Goal: Transaction & Acquisition: Book appointment/travel/reservation

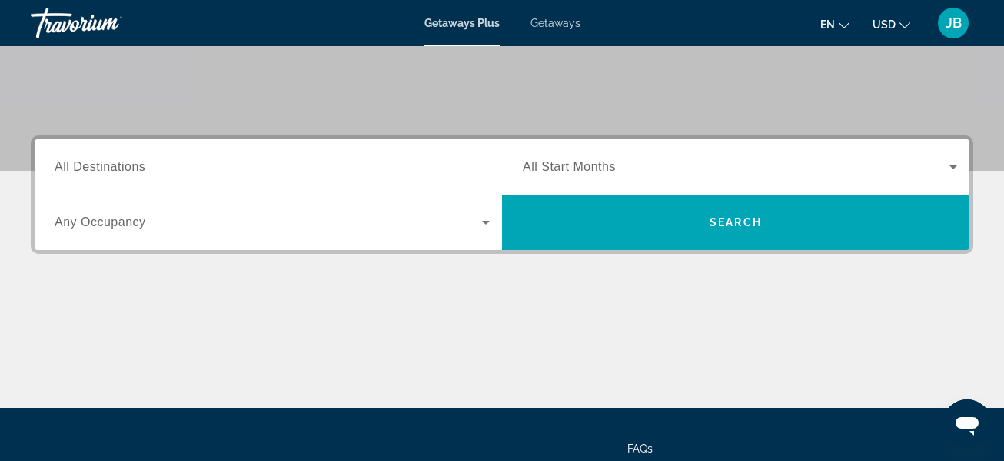
scroll to position [291, 0]
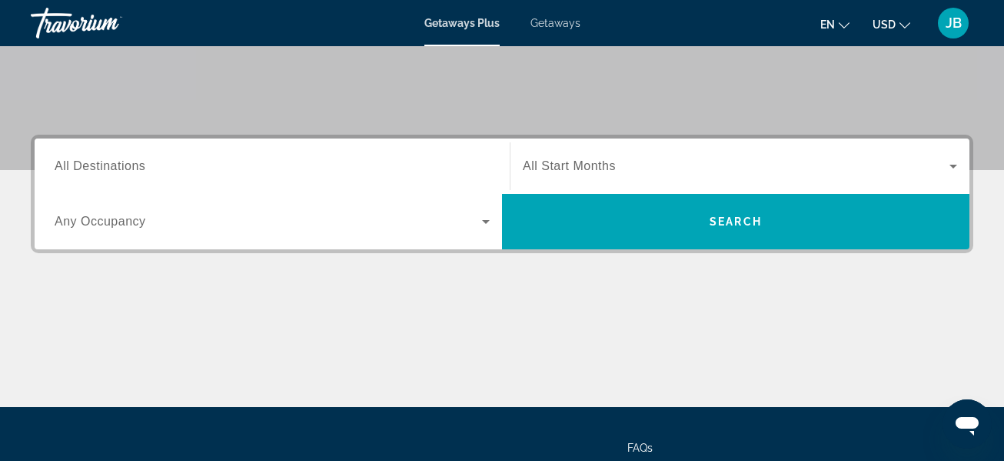
click at [102, 170] on span "All Destinations" at bounding box center [100, 165] width 91 height 13
click at [102, 170] on input "Destination All Destinations" at bounding box center [272, 167] width 435 height 18
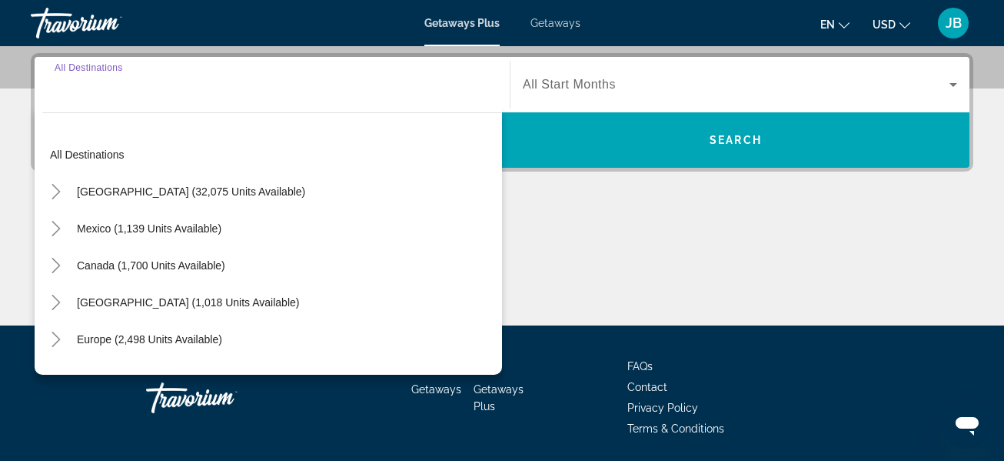
scroll to position [376, 0]
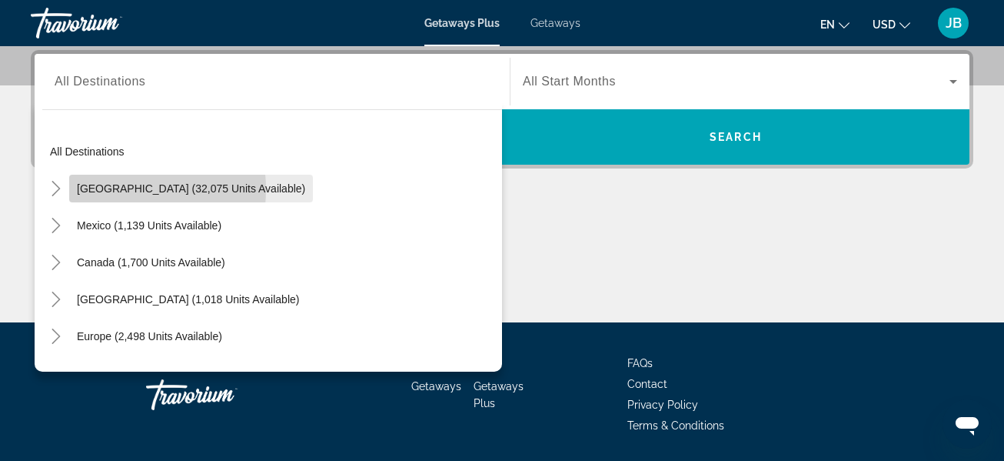
click at [111, 189] on span "[GEOGRAPHIC_DATA] (32,075 units available)" at bounding box center [191, 188] width 228 height 12
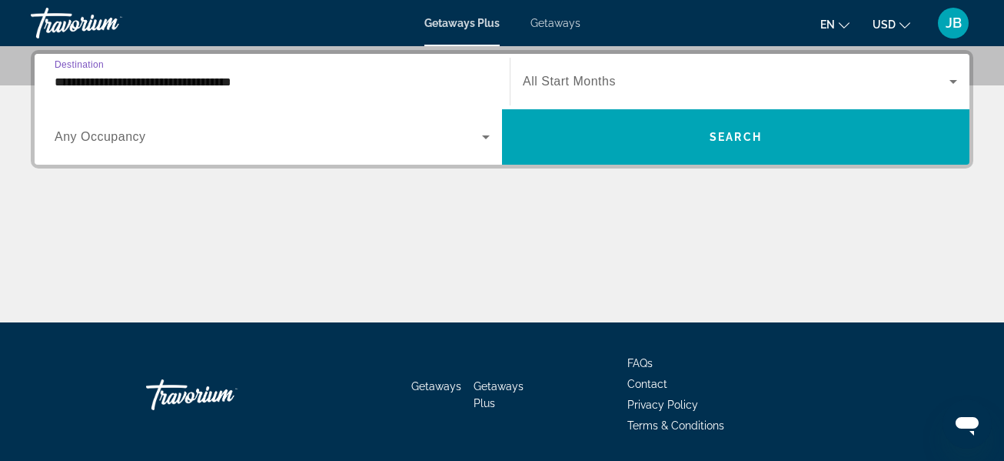
click at [218, 83] on input "**********" at bounding box center [272, 82] width 435 height 18
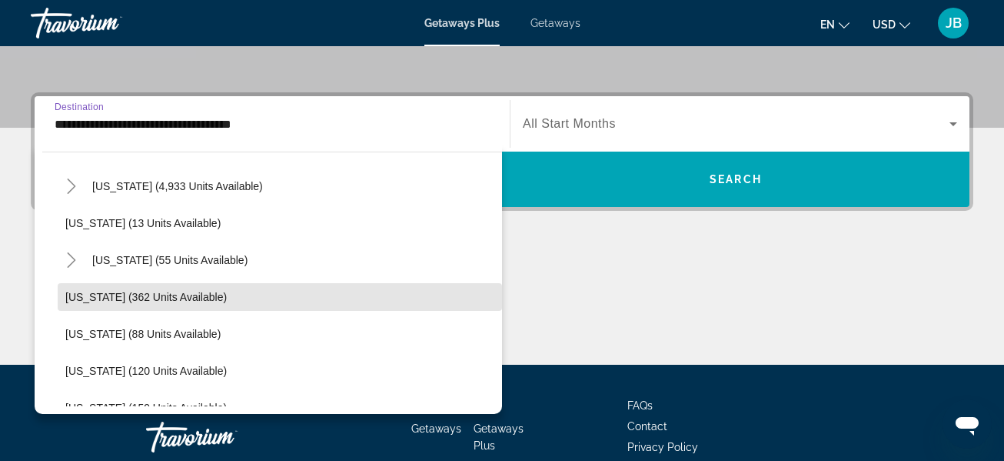
scroll to position [244, 0]
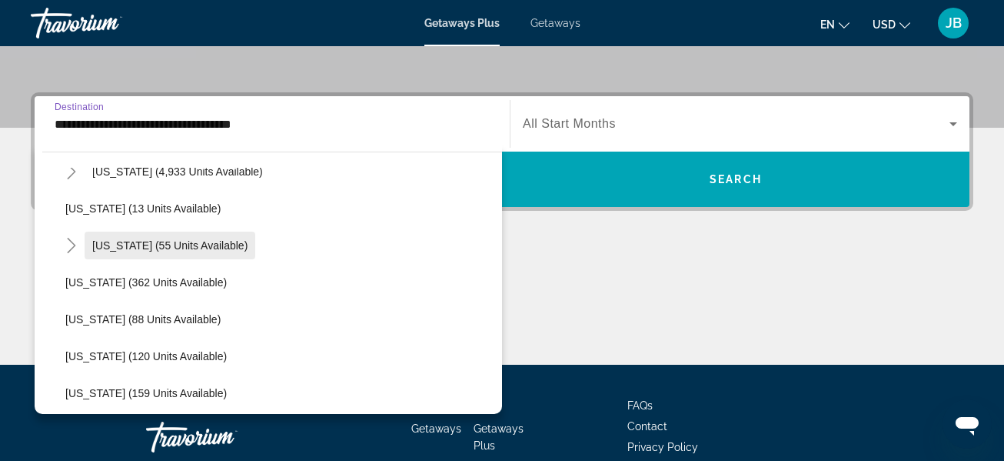
click at [192, 246] on span "[US_STATE] (55 units available)" at bounding box center [169, 245] width 155 height 12
type input "**********"
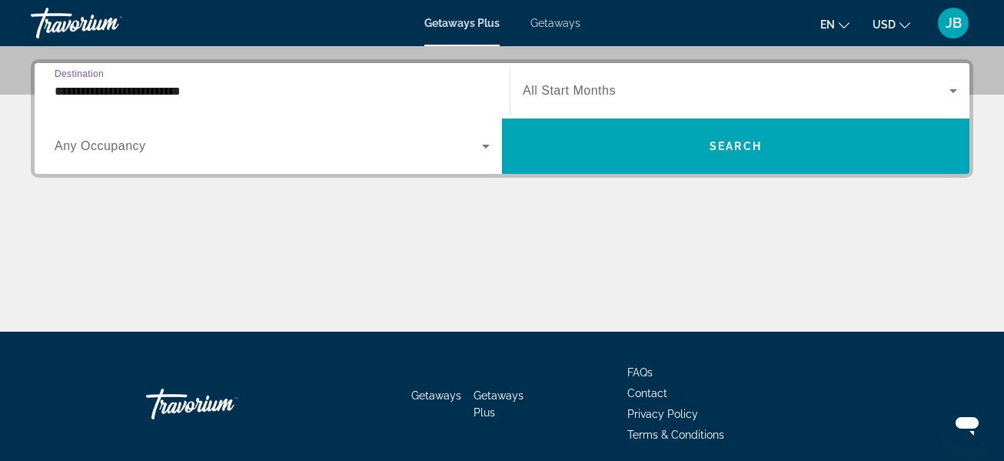
scroll to position [376, 0]
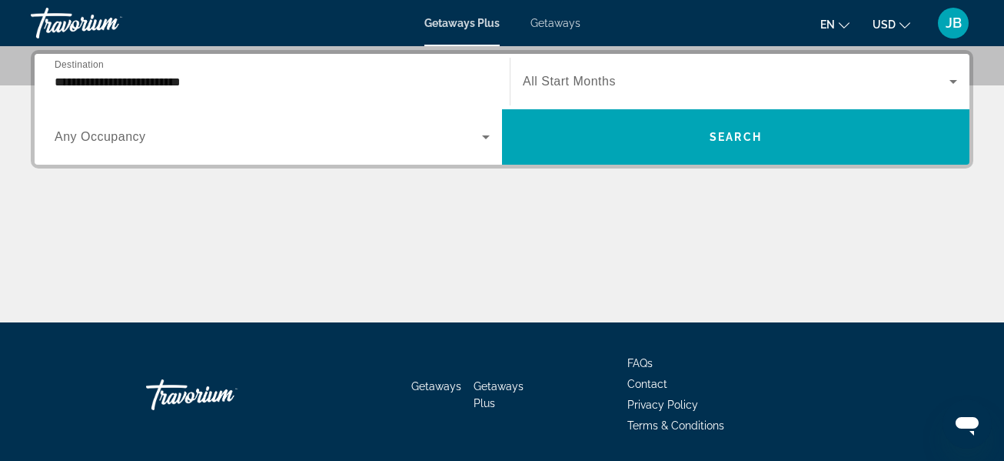
click at [599, 101] on div "Search widget" at bounding box center [740, 81] width 434 height 43
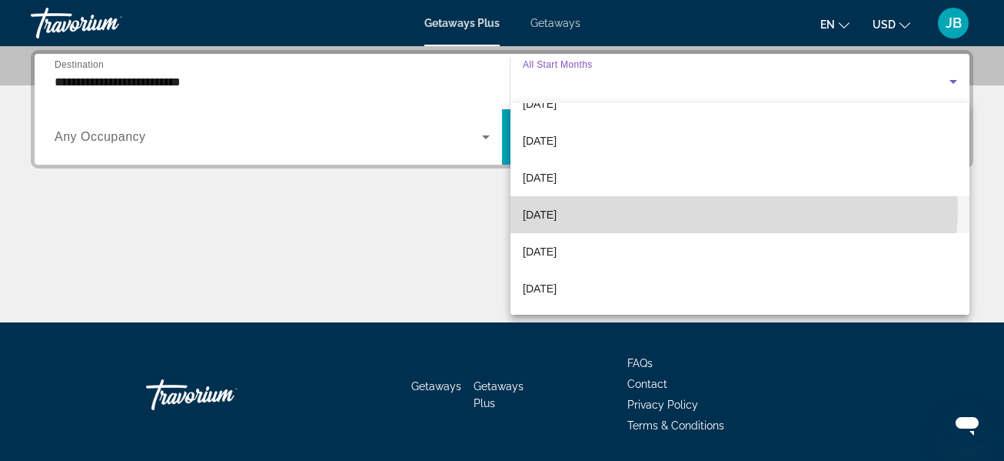
scroll to position [123, 0]
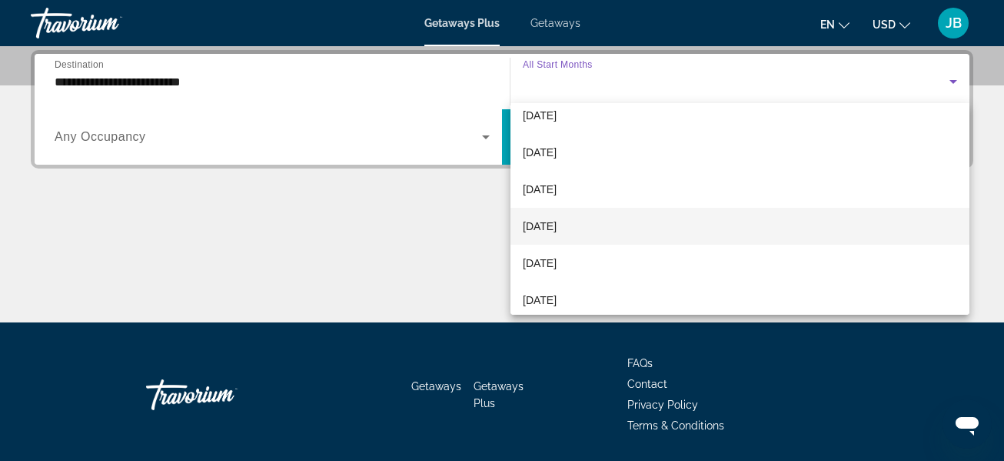
click at [596, 223] on mat-option "[DATE]" at bounding box center [740, 226] width 459 height 37
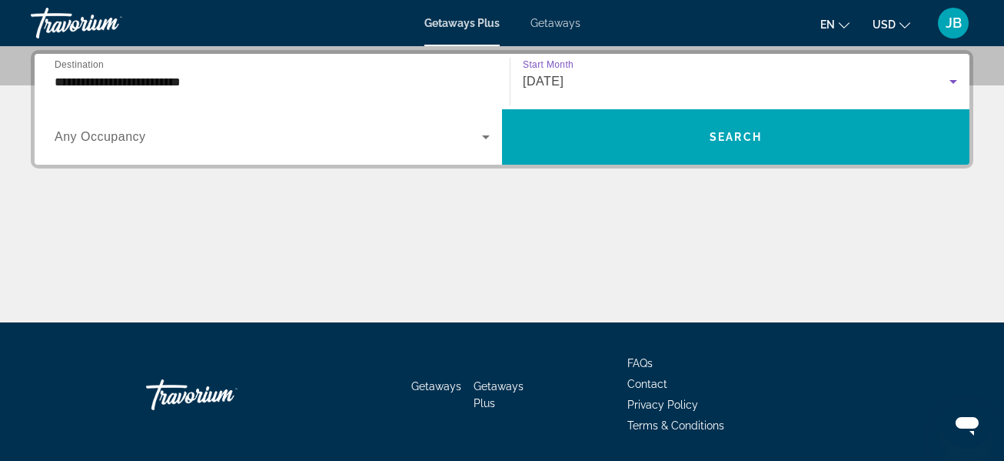
click at [707, 76] on div "[DATE]" at bounding box center [736, 81] width 427 height 18
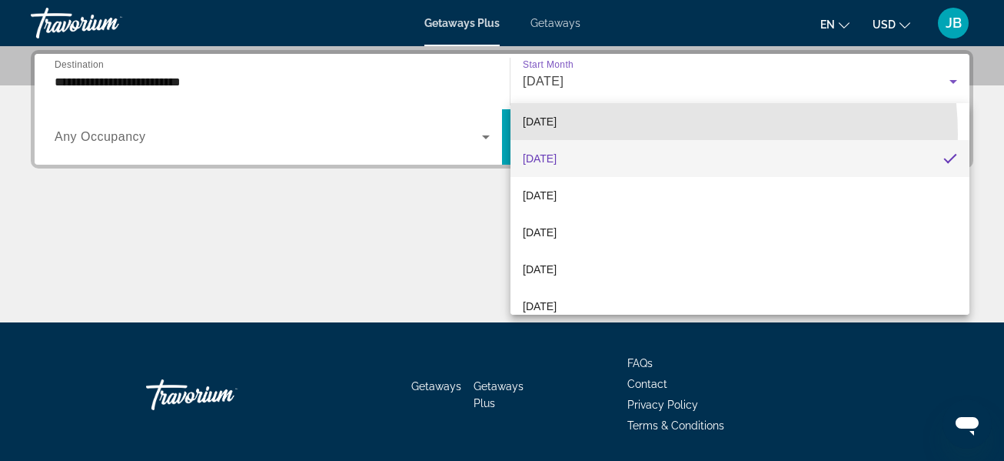
scroll to position [189, 0]
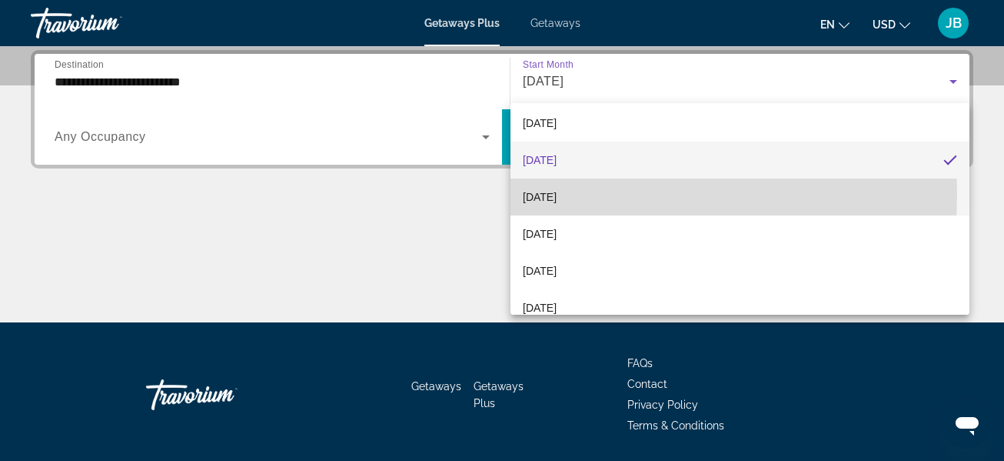
click at [609, 195] on mat-option "[DATE]" at bounding box center [740, 196] width 459 height 37
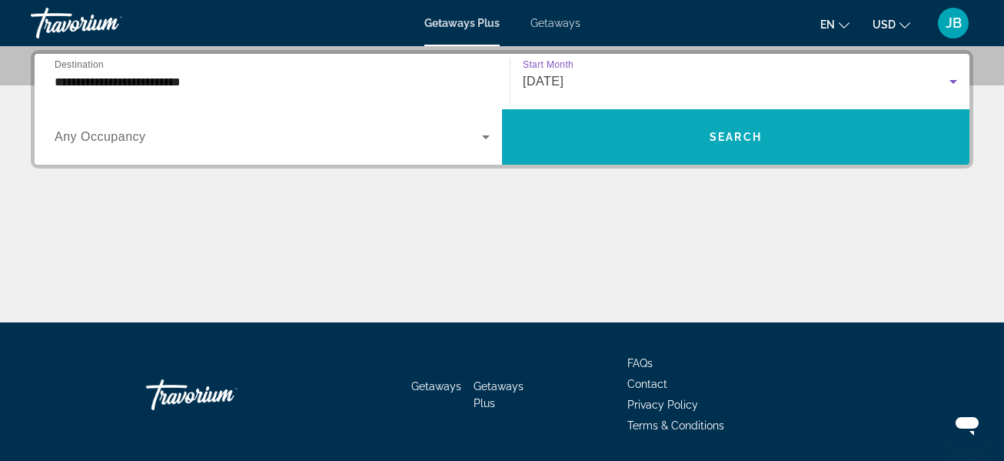
click at [809, 132] on span "Search widget" at bounding box center [736, 136] width 468 height 37
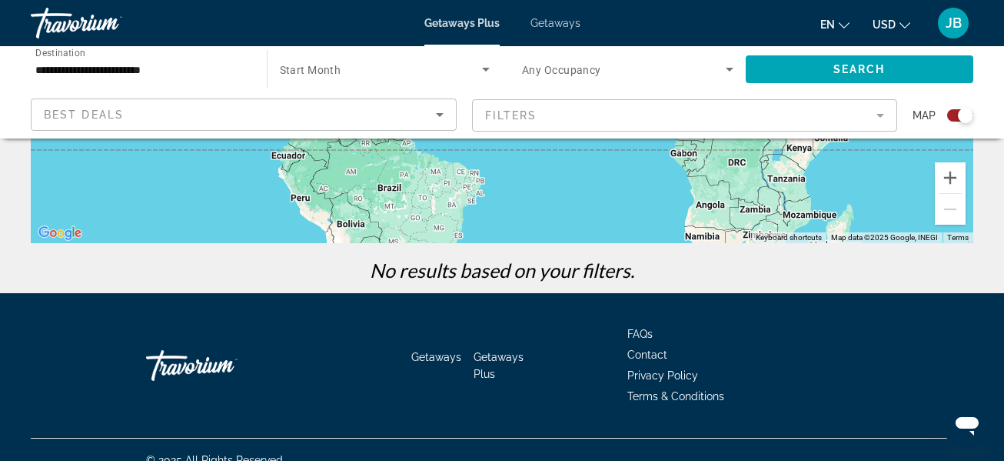
scroll to position [370, 0]
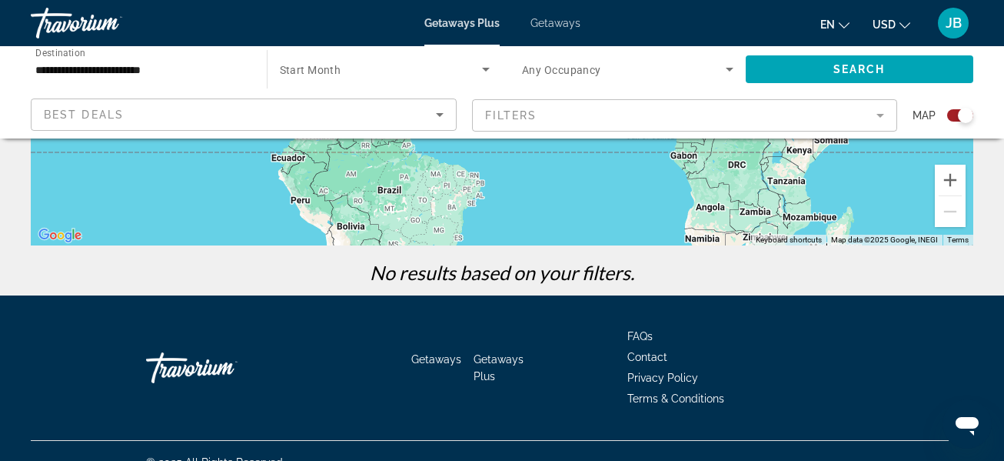
click at [814, 104] on mat-form-field "Filters" at bounding box center [685, 115] width 426 height 32
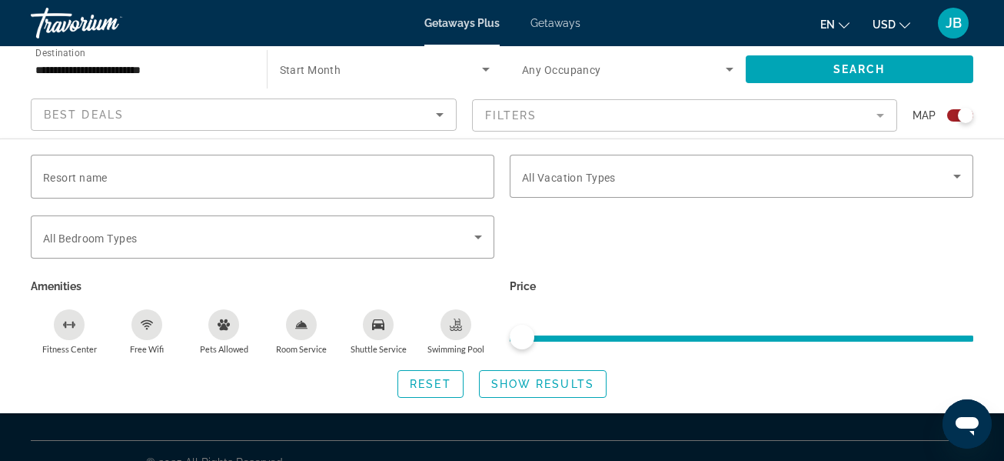
click at [746, 285] on p "Price" at bounding box center [742, 286] width 464 height 22
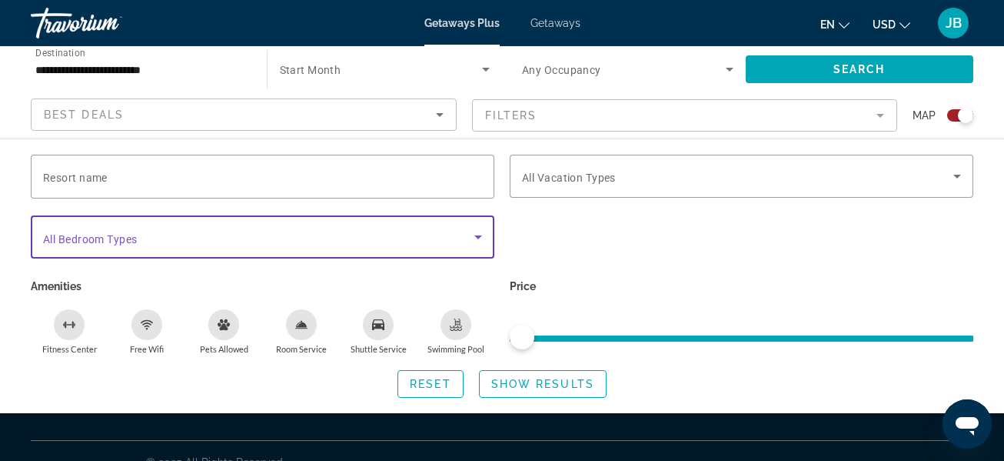
click at [227, 230] on span "Search widget" at bounding box center [258, 237] width 431 height 18
click at [488, 228] on div "Bedroom Types All Bedroom Types" at bounding box center [263, 236] width 464 height 43
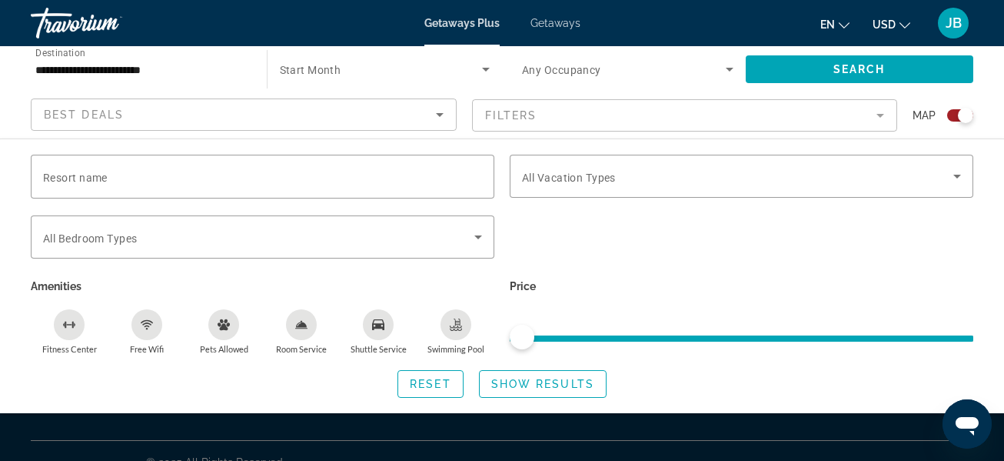
click at [586, 228] on div "Search widget" at bounding box center [741, 245] width 479 height 60
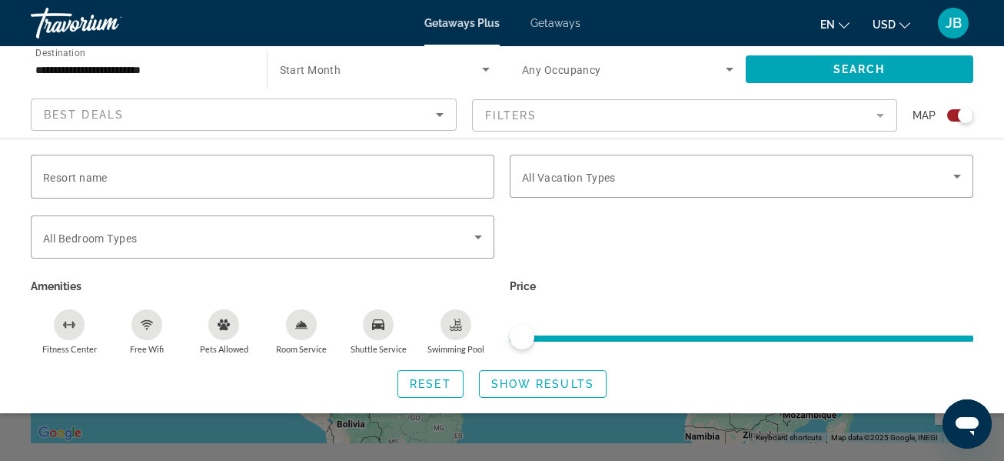
scroll to position [0, 0]
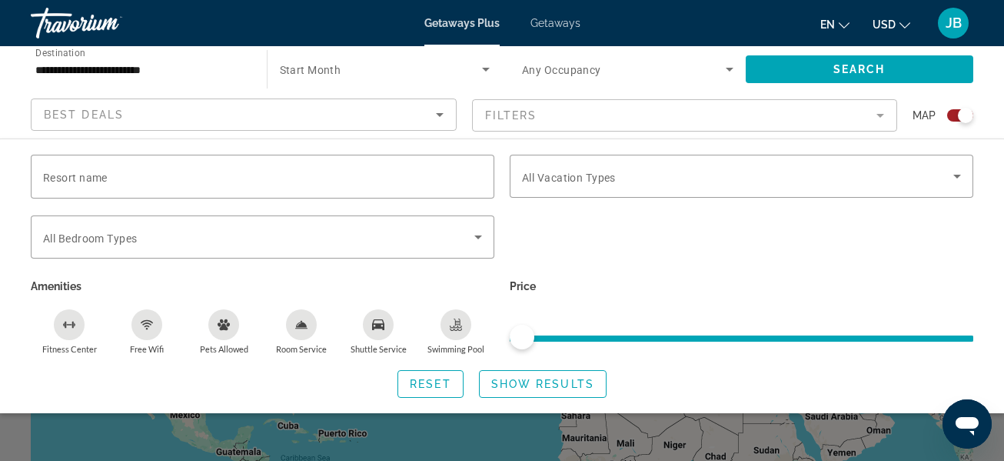
click at [437, 66] on span "Search widget" at bounding box center [381, 69] width 203 height 18
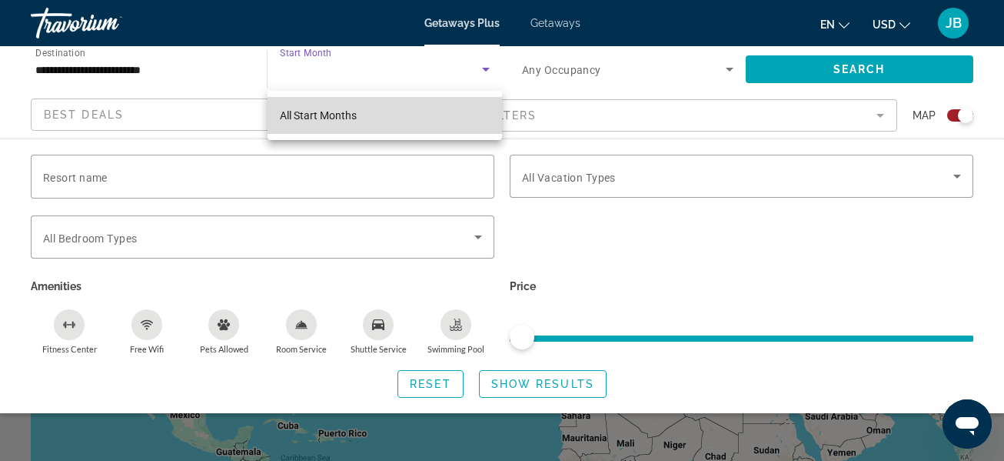
click at [419, 110] on mat-option "All Start Months" at bounding box center [385, 115] width 235 height 37
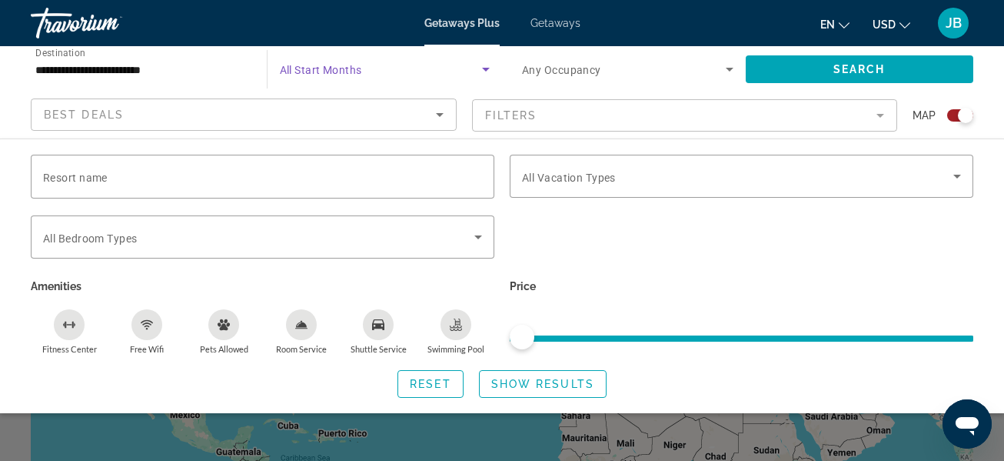
click at [544, 78] on div "Search widget" at bounding box center [627, 69] width 211 height 43
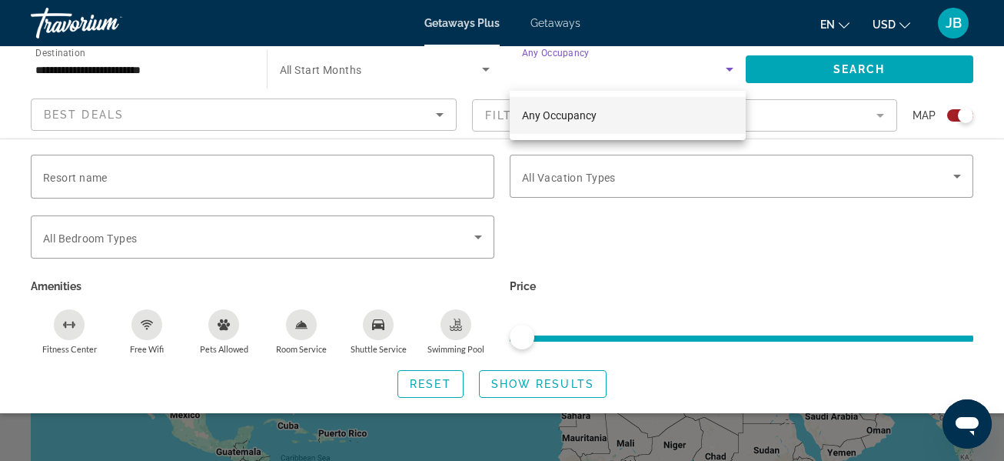
click at [595, 214] on div at bounding box center [502, 230] width 1004 height 461
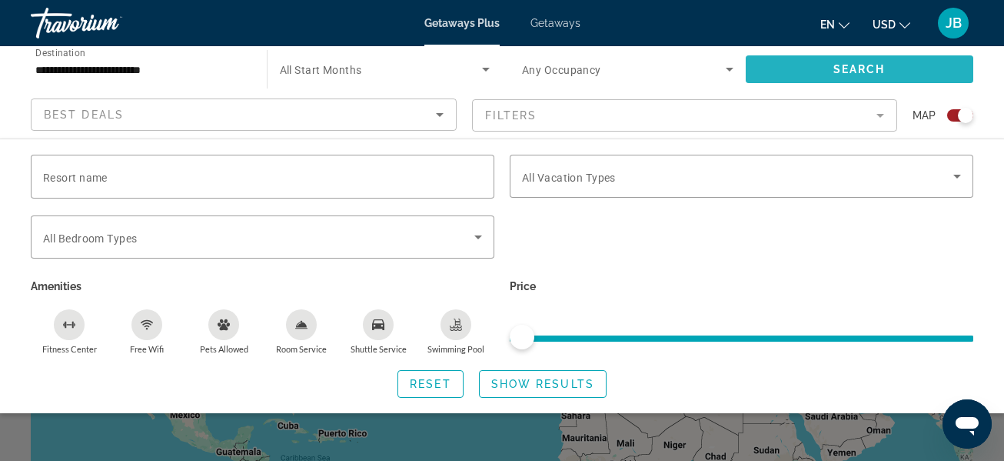
click at [796, 69] on span "Search widget" at bounding box center [860, 69] width 228 height 37
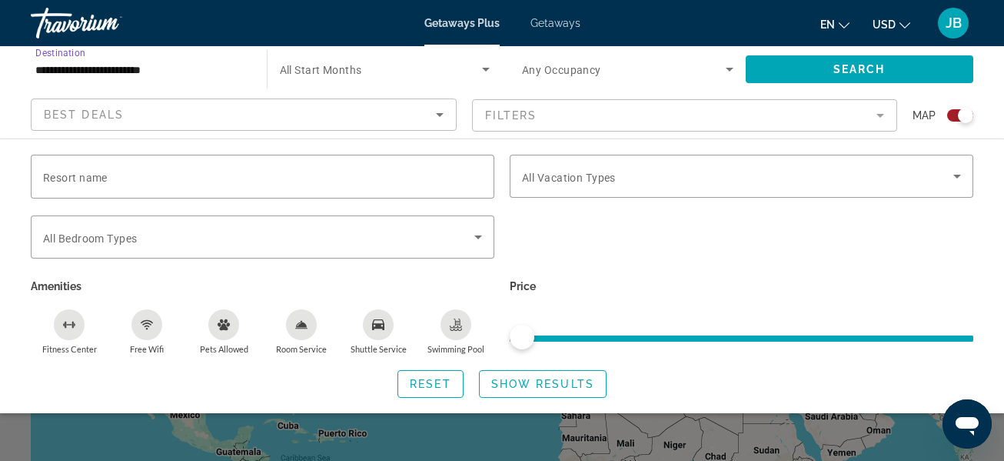
click at [75, 66] on input "**********" at bounding box center [140, 70] width 211 height 18
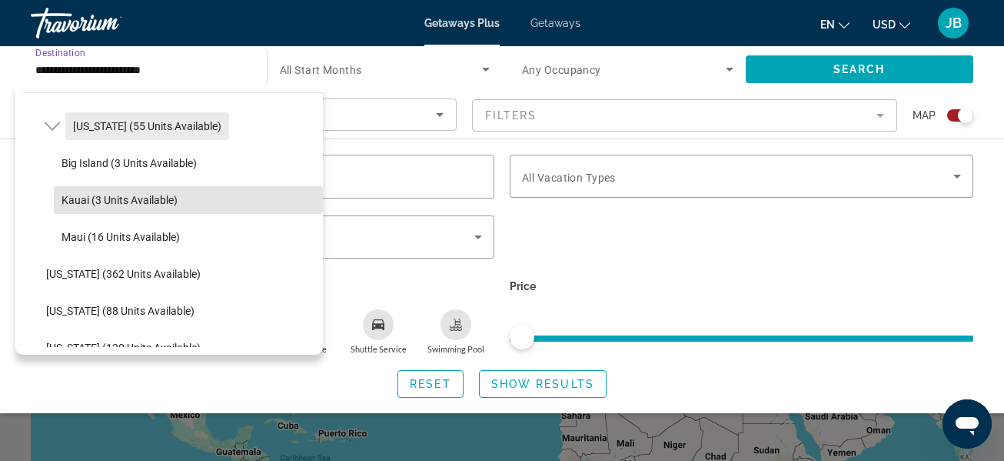
scroll to position [305, 0]
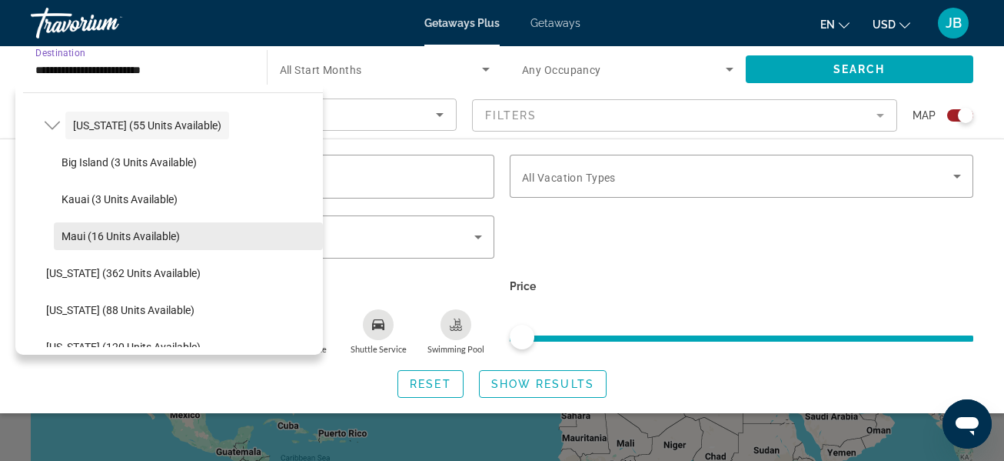
click at [180, 241] on span "Maui (16 units available)" at bounding box center [121, 236] width 118 height 12
type input "**********"
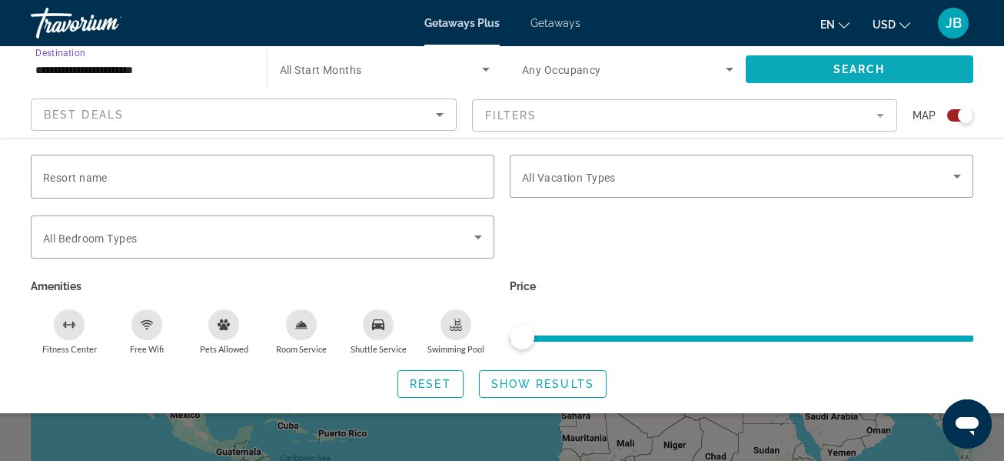
click at [881, 66] on span "Search" at bounding box center [860, 69] width 52 height 12
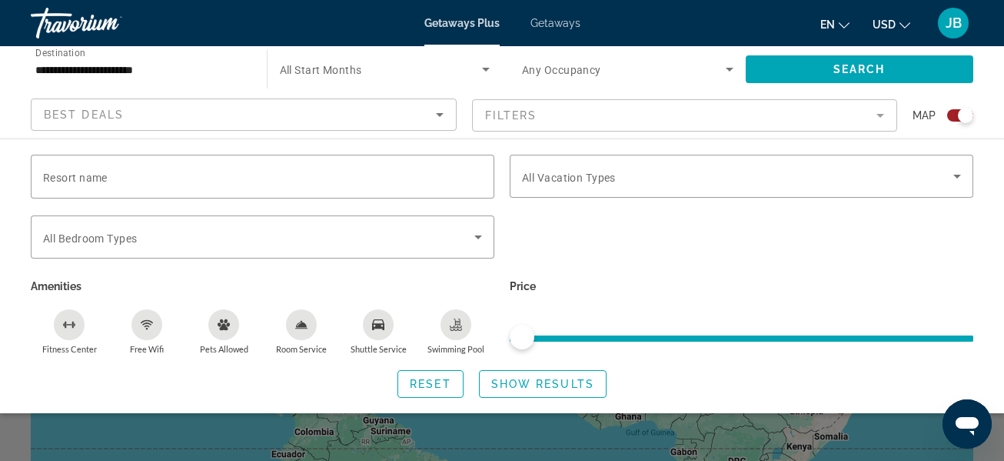
scroll to position [76, 0]
click at [845, 192] on div "Search widget" at bounding box center [741, 176] width 439 height 43
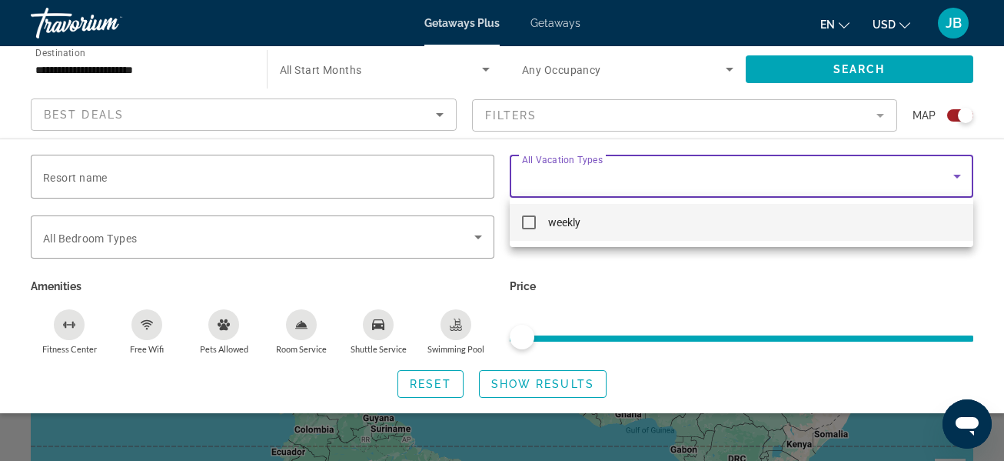
click at [784, 253] on div at bounding box center [502, 230] width 1004 height 461
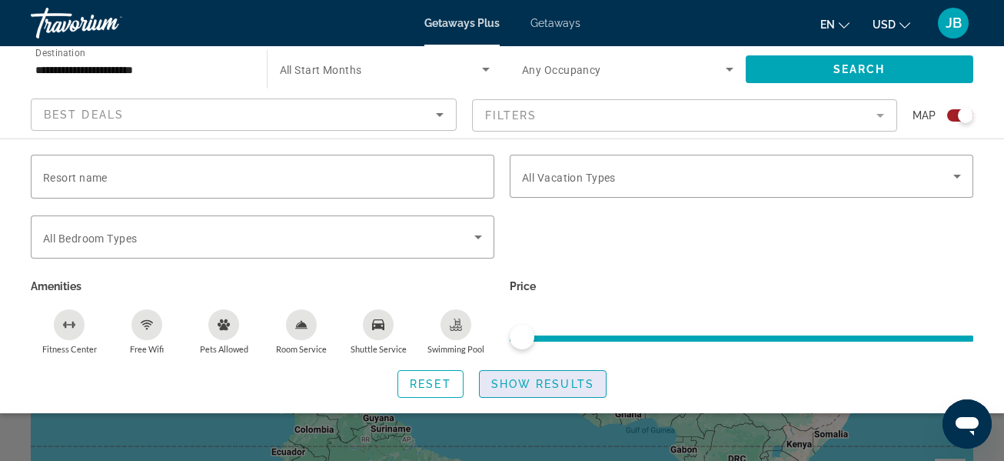
click at [519, 375] on span "Search widget" at bounding box center [543, 383] width 126 height 37
click at [450, 383] on span "Reset" at bounding box center [431, 384] width 42 height 12
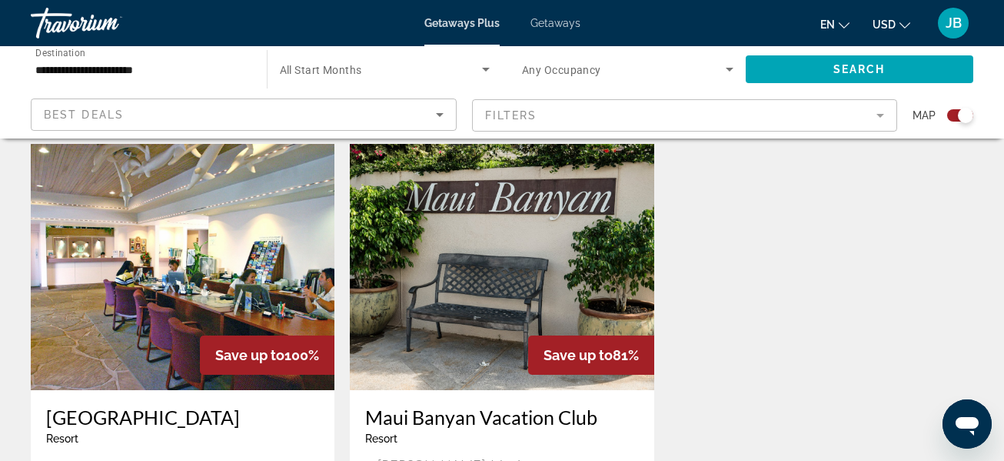
scroll to position [533, 0]
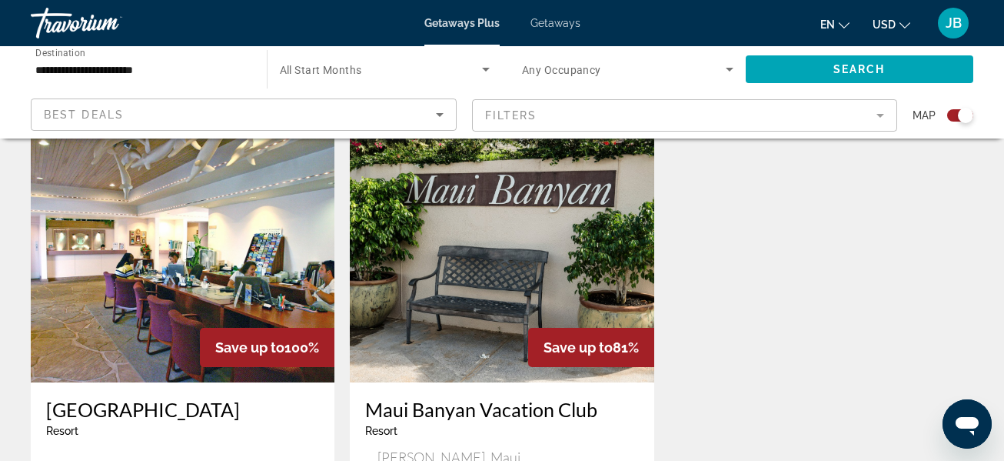
click at [138, 259] on img "Main content" at bounding box center [183, 259] width 304 height 246
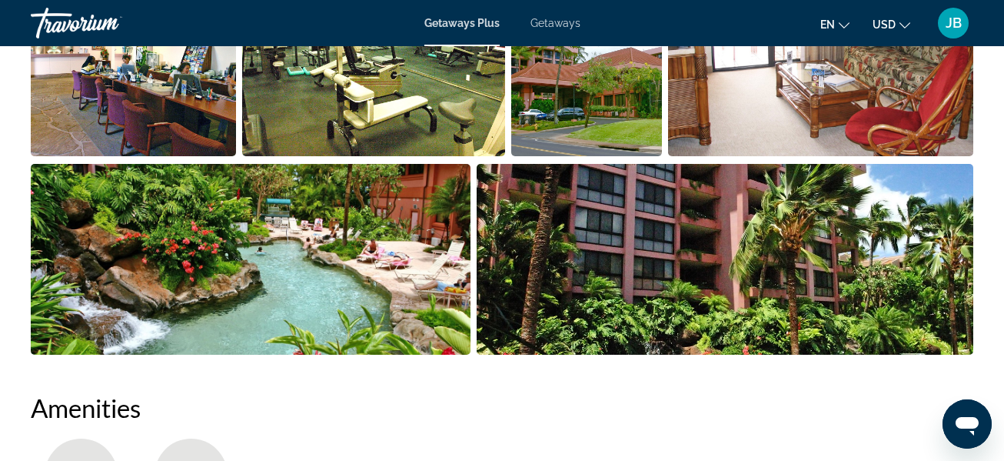
scroll to position [1144, 0]
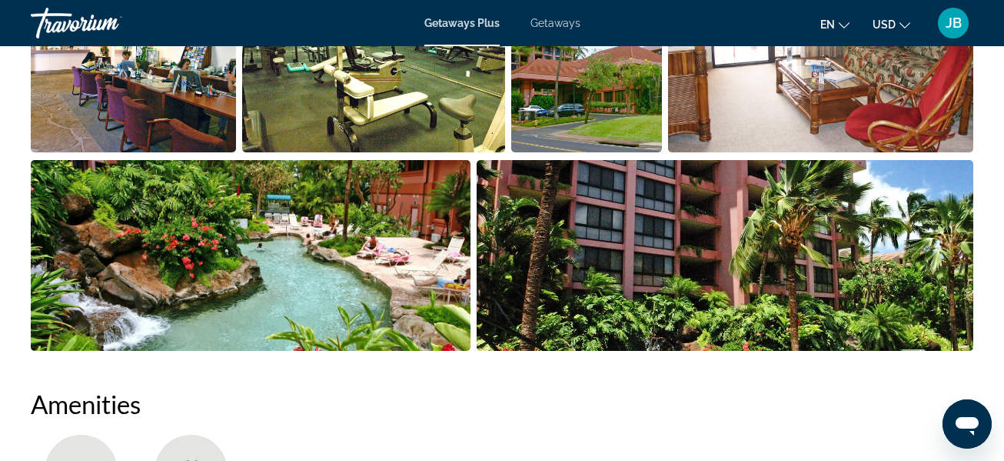
click at [354, 276] on img "Open full-screen image slider" at bounding box center [251, 255] width 440 height 191
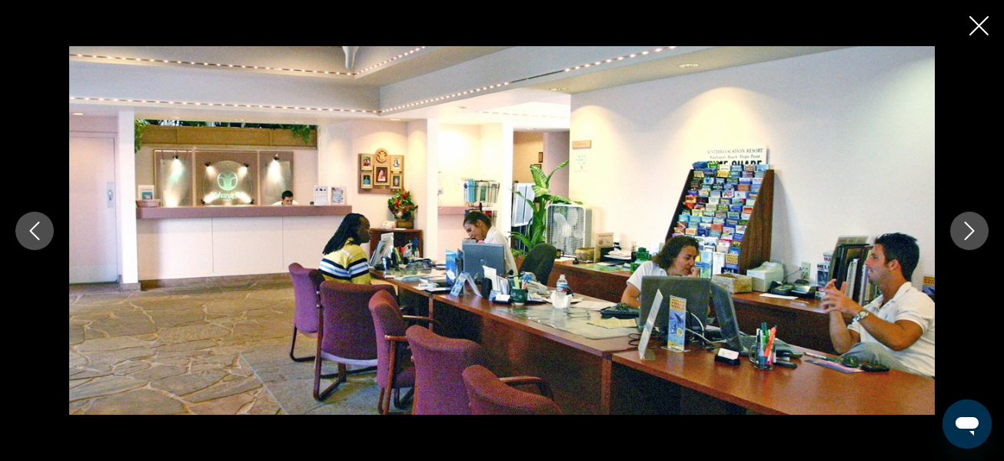
click at [976, 234] on icon "Next image" at bounding box center [969, 230] width 18 height 18
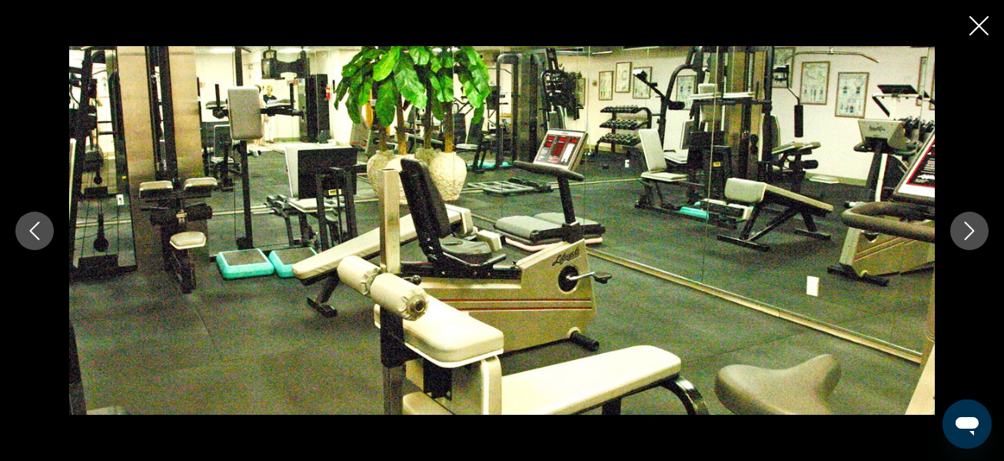
click at [957, 237] on button "Next image" at bounding box center [969, 230] width 38 height 38
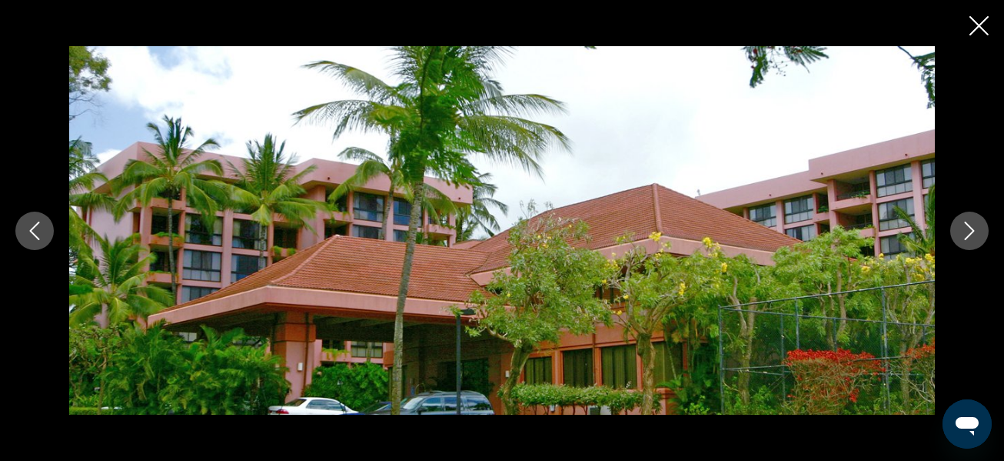
click at [986, 35] on button "Close slideshow" at bounding box center [979, 27] width 19 height 24
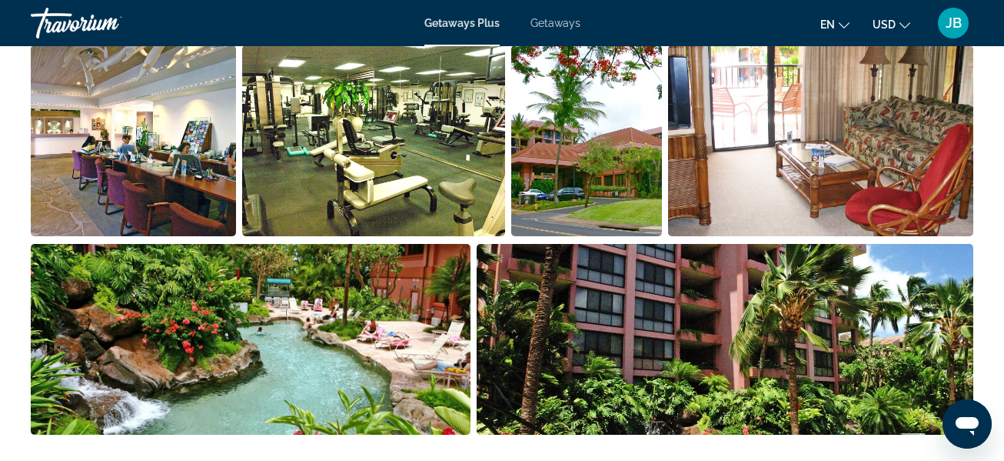
scroll to position [1060, 0]
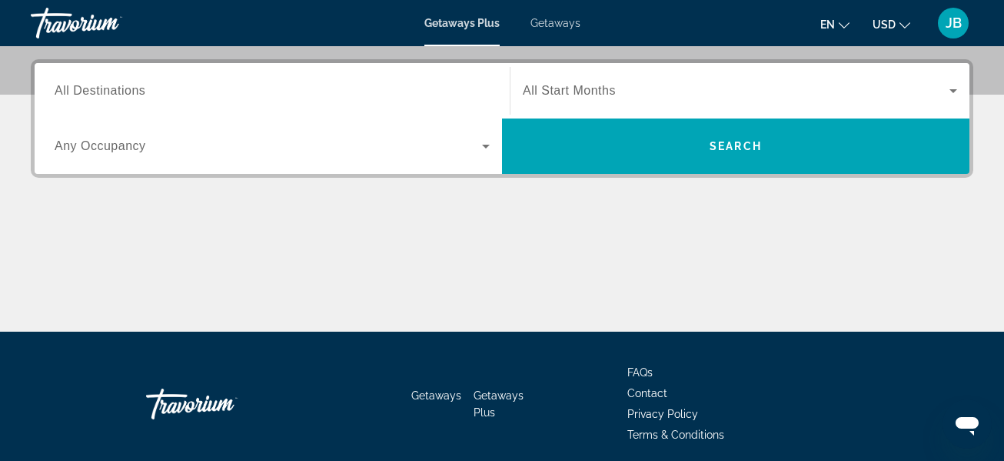
scroll to position [368, 0]
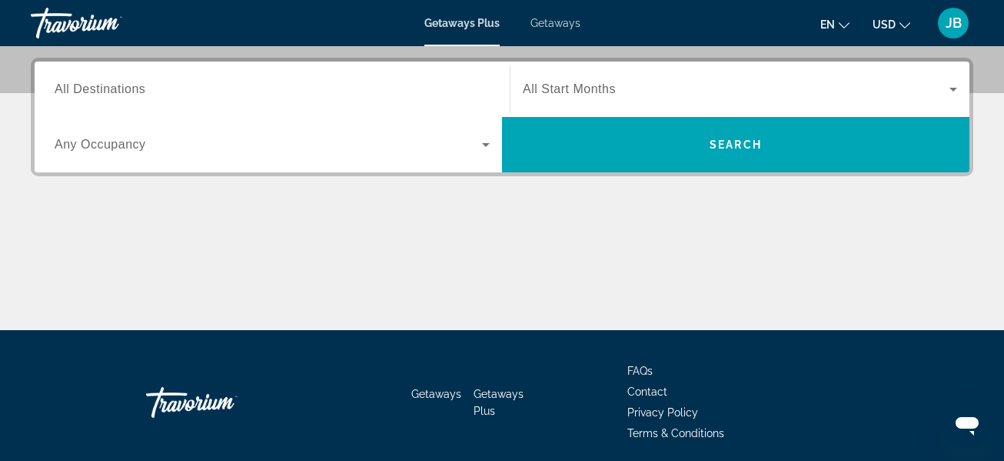
click at [168, 82] on input "Destination All Destinations" at bounding box center [272, 90] width 435 height 18
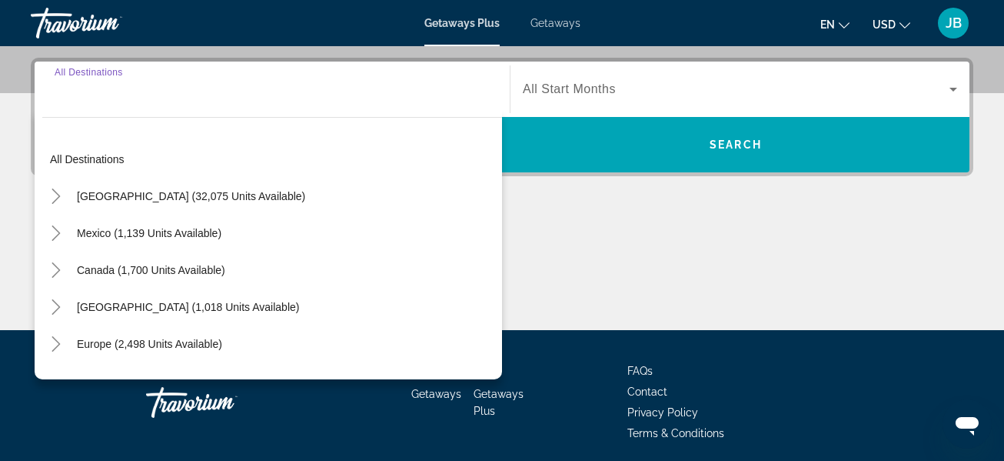
scroll to position [376, 0]
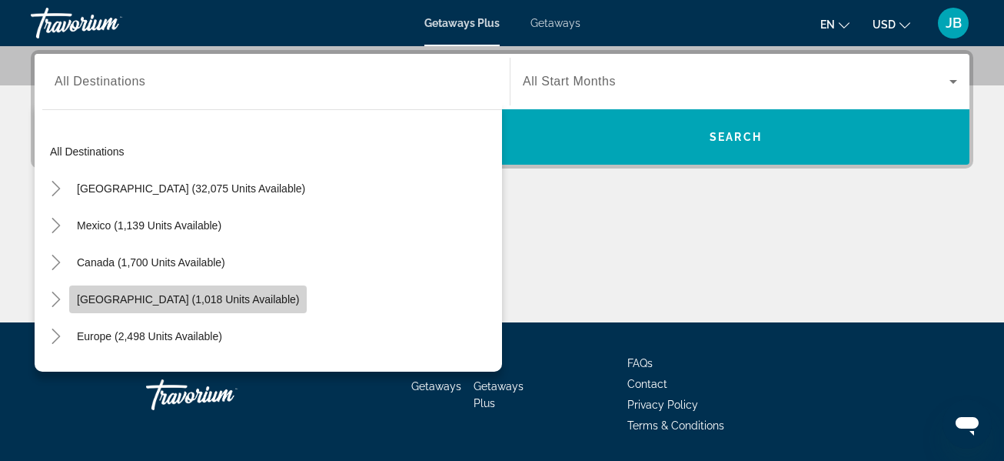
click at [187, 294] on span "[GEOGRAPHIC_DATA] (1,018 units available)" at bounding box center [188, 299] width 222 height 12
type input "**********"
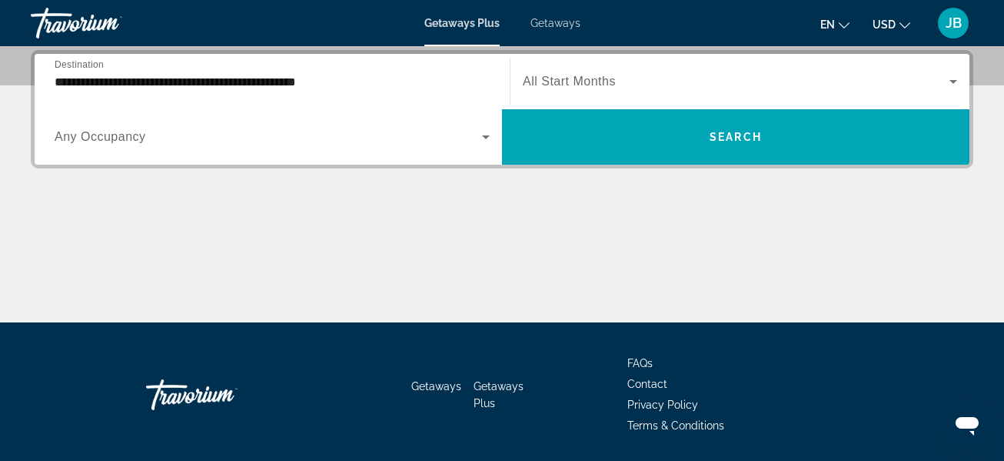
click at [599, 66] on div "Search widget" at bounding box center [740, 81] width 434 height 43
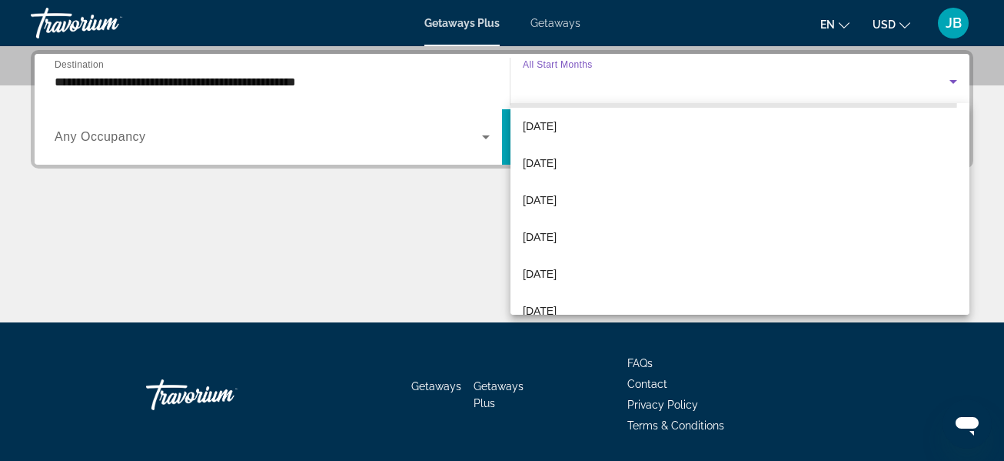
scroll to position [194, 0]
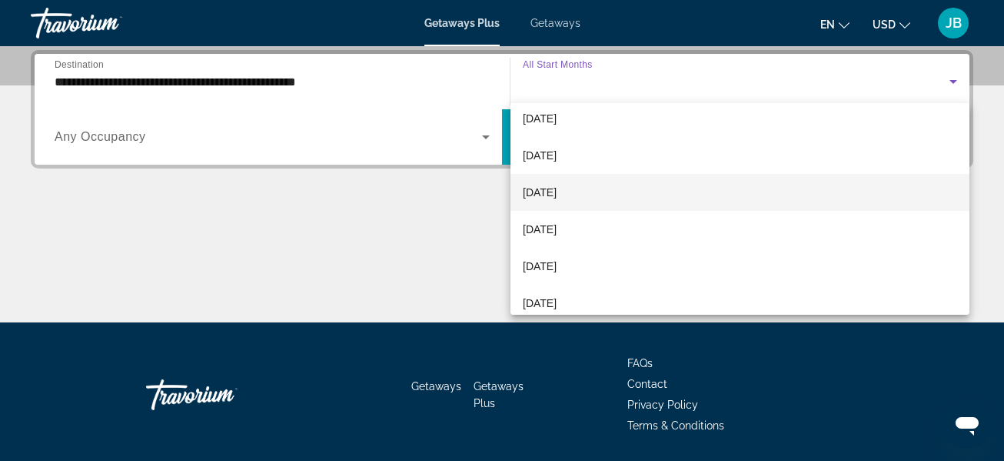
click at [590, 189] on mat-option "[DATE]" at bounding box center [740, 192] width 459 height 37
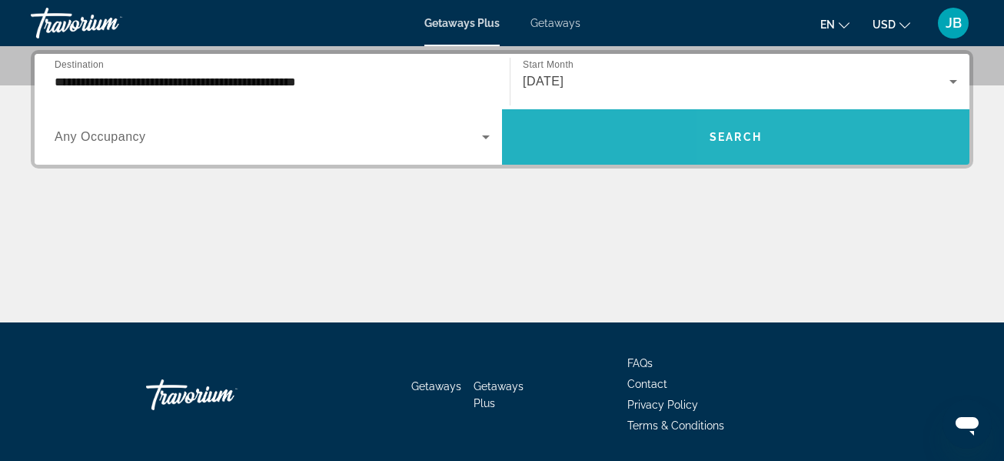
click at [867, 133] on span "Search widget" at bounding box center [736, 136] width 468 height 37
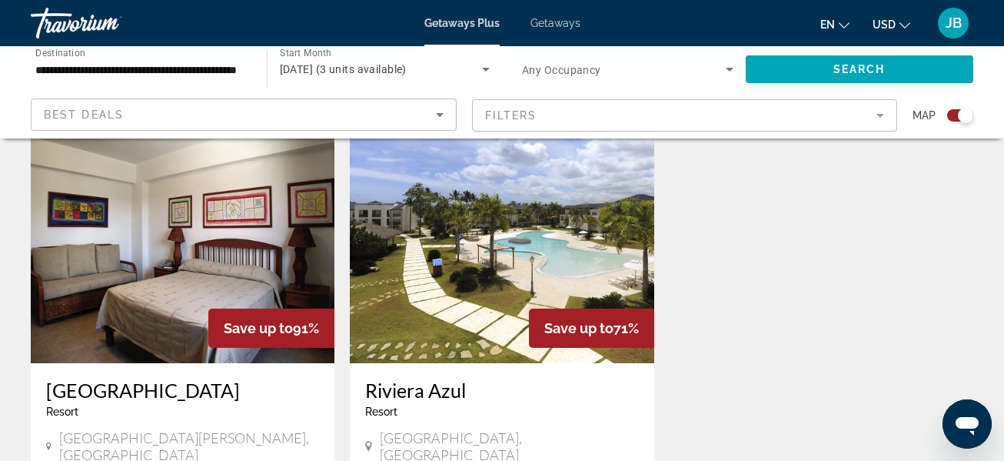
scroll to position [550, 0]
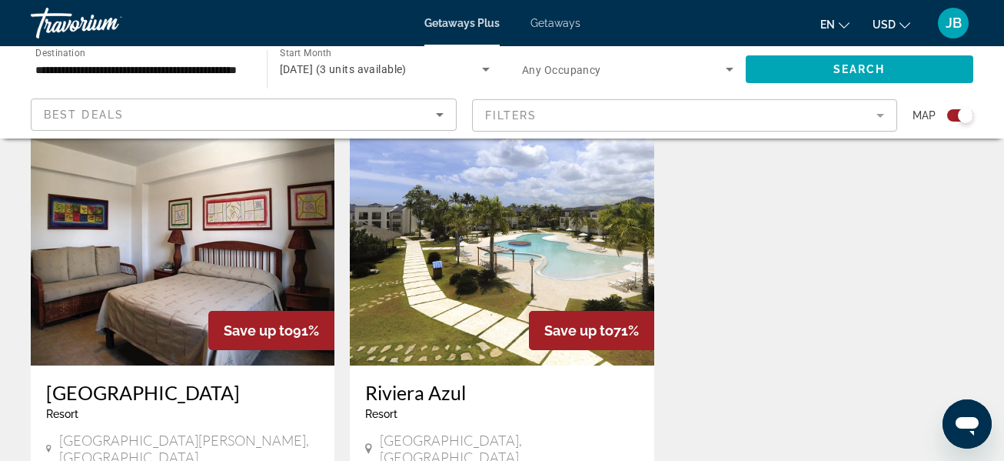
click at [518, 287] on img "Main content" at bounding box center [502, 242] width 304 height 246
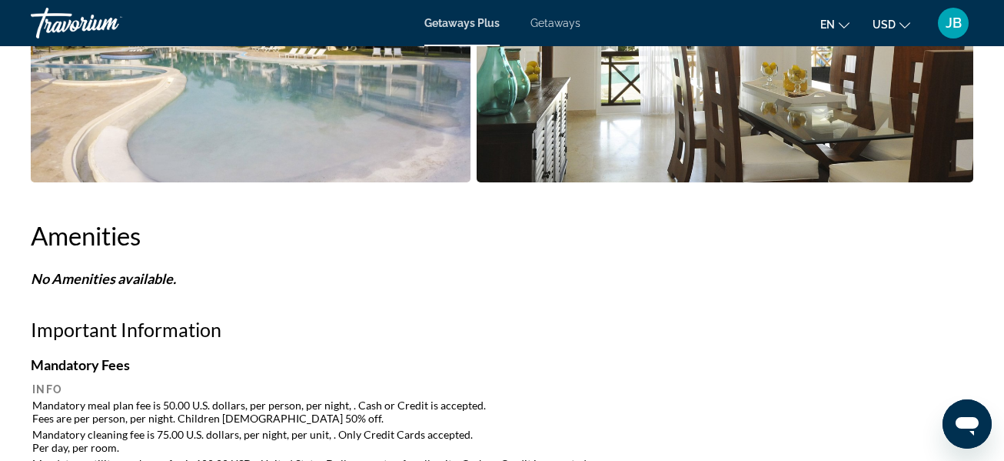
scroll to position [1243, 0]
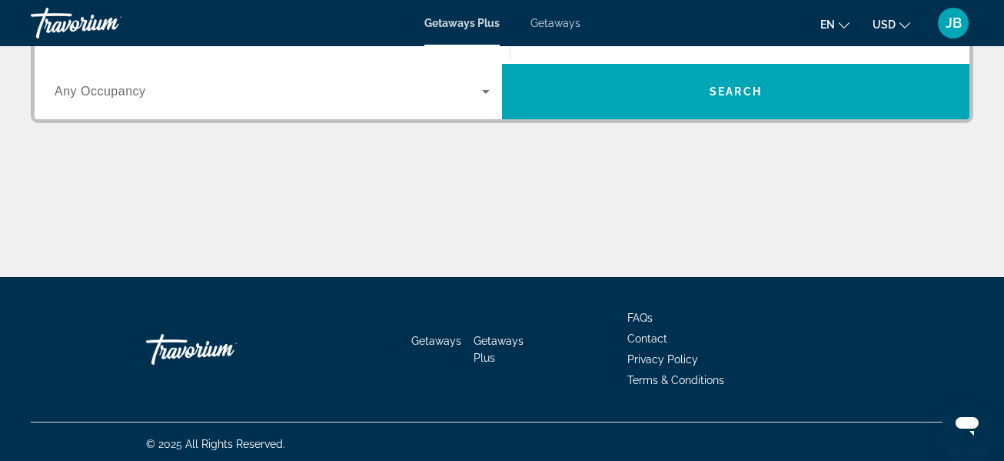
scroll to position [426, 0]
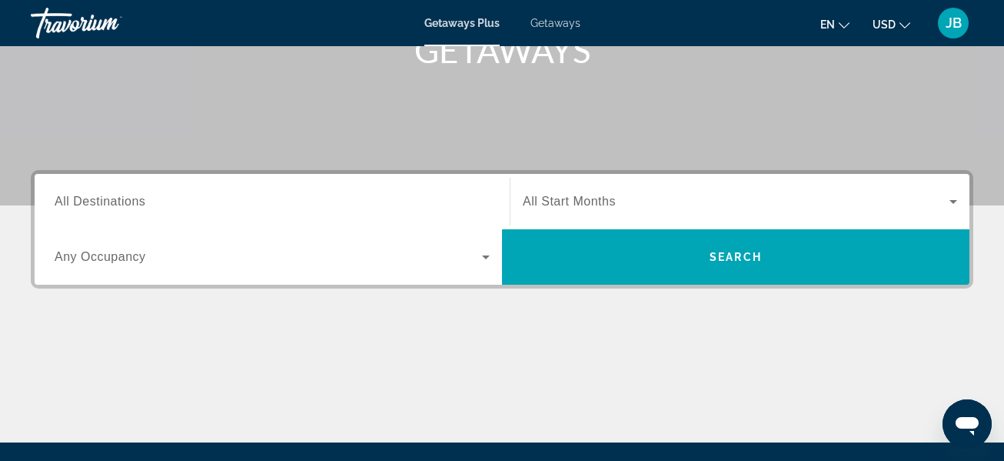
click at [104, 207] on span "All Destinations" at bounding box center [100, 201] width 91 height 13
click at [104, 207] on input "Destination All Destinations" at bounding box center [272, 202] width 435 height 18
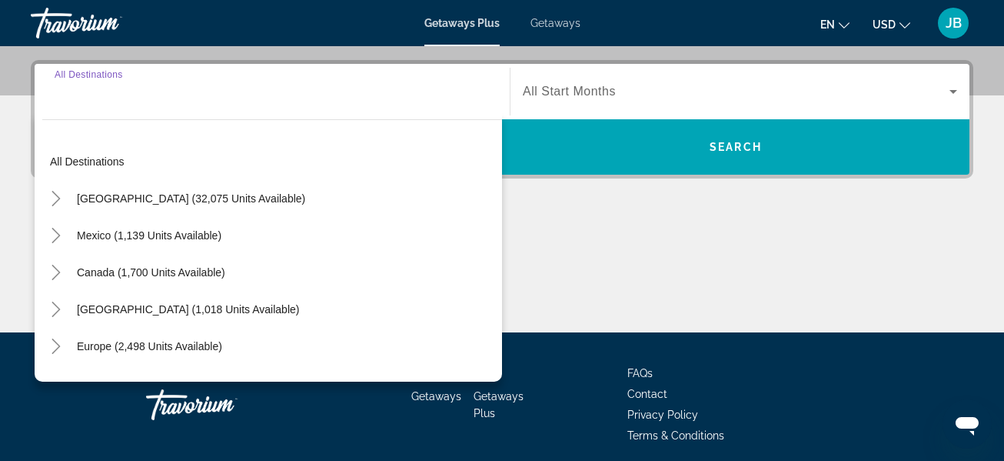
scroll to position [376, 0]
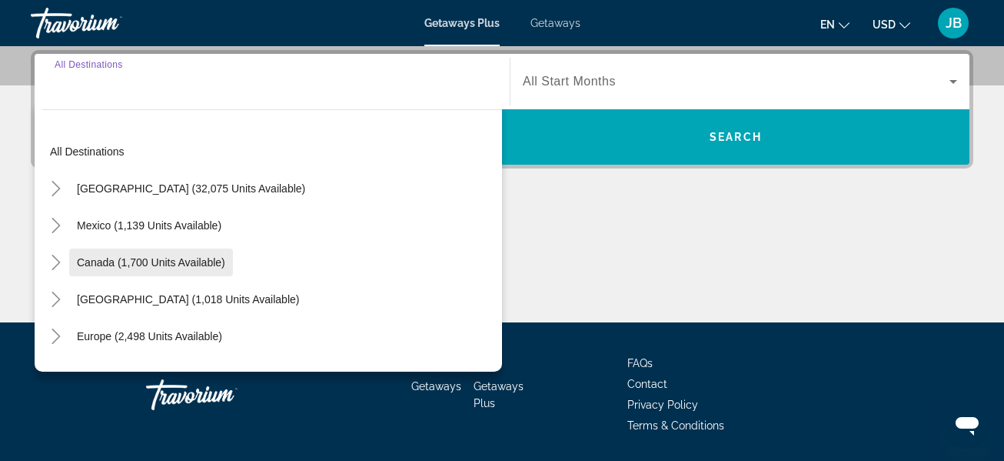
click at [170, 255] on span "Search widget" at bounding box center [151, 262] width 164 height 37
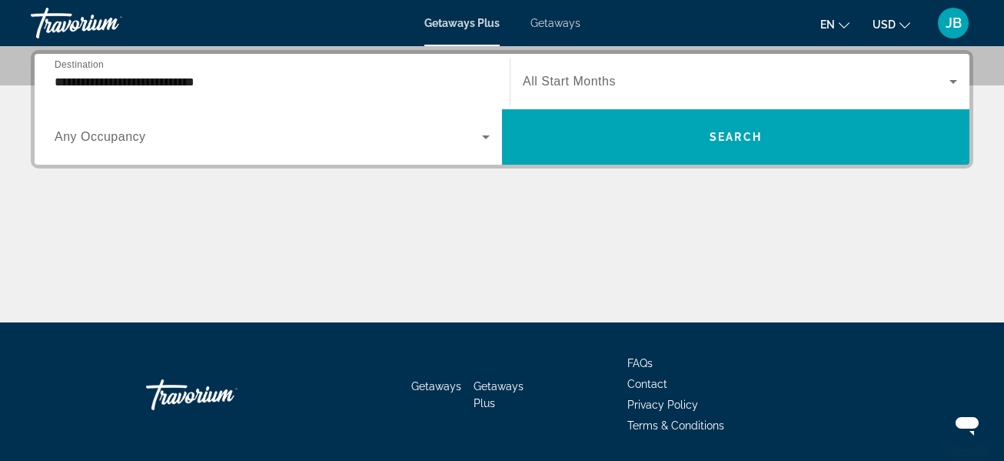
click at [603, 64] on div "Search widget" at bounding box center [740, 81] width 434 height 43
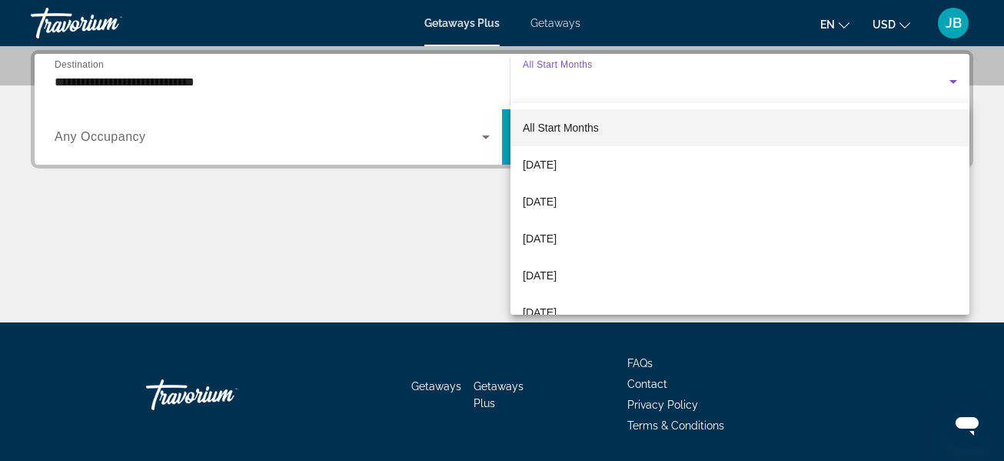
click at [291, 290] on div at bounding box center [502, 230] width 1004 height 461
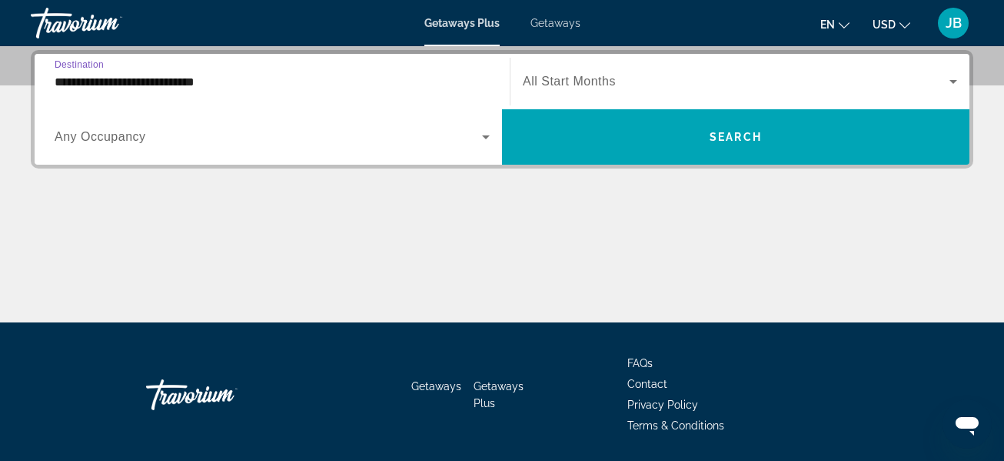
click at [95, 82] on input "**********" at bounding box center [272, 82] width 435 height 18
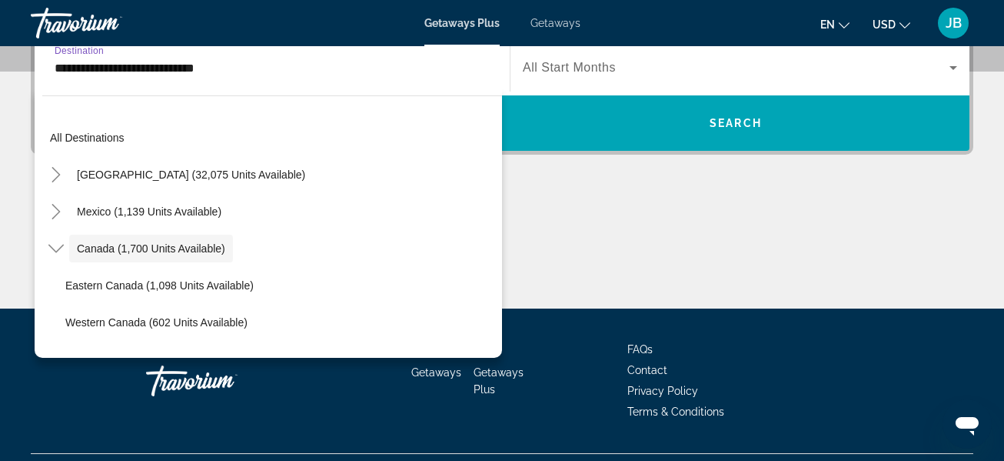
scroll to position [18, 0]
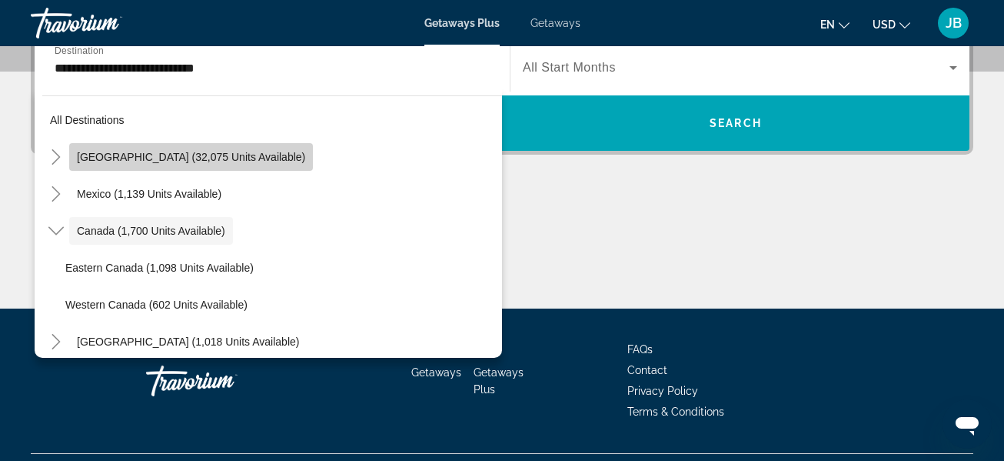
click at [238, 159] on span "[GEOGRAPHIC_DATA] (32,075 units available)" at bounding box center [191, 157] width 228 height 12
type input "**********"
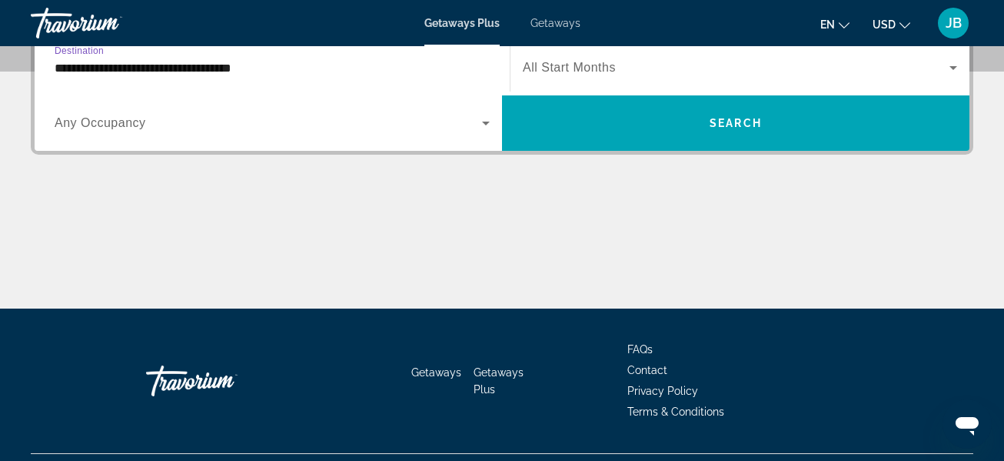
scroll to position [376, 0]
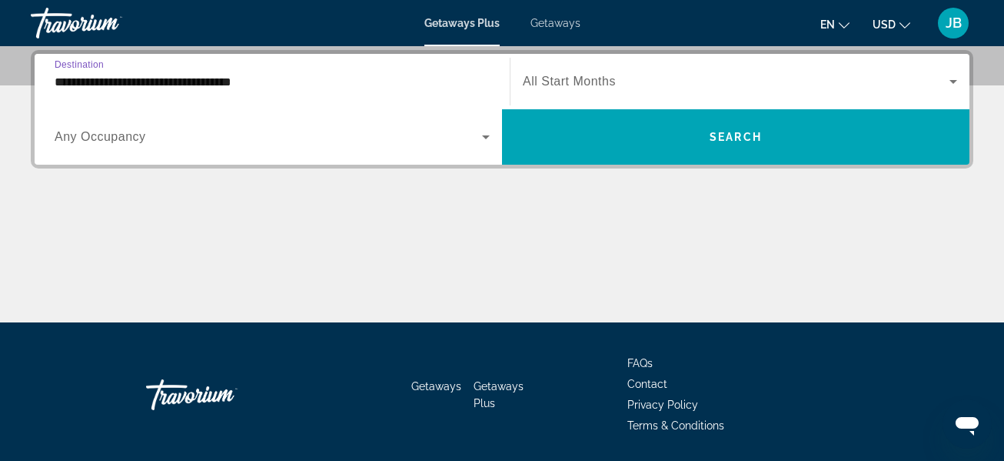
click at [618, 88] on span "Search widget" at bounding box center [736, 81] width 427 height 18
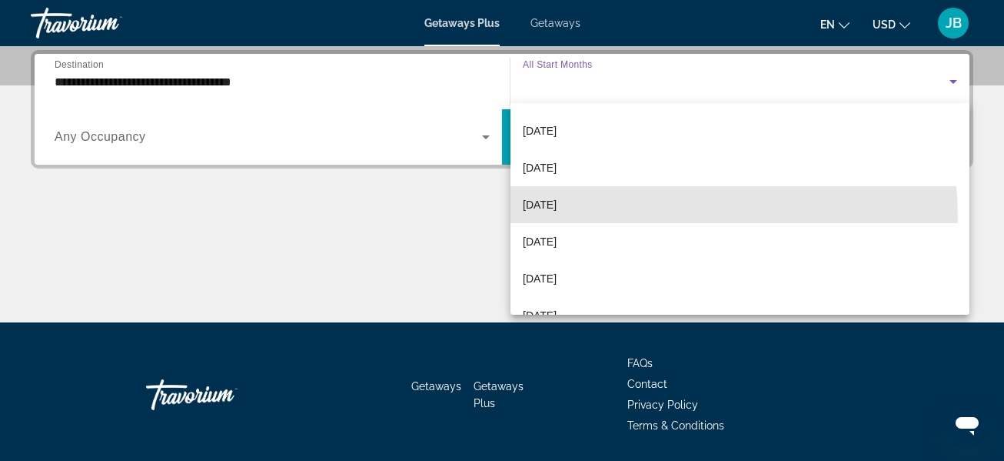
scroll to position [224, 0]
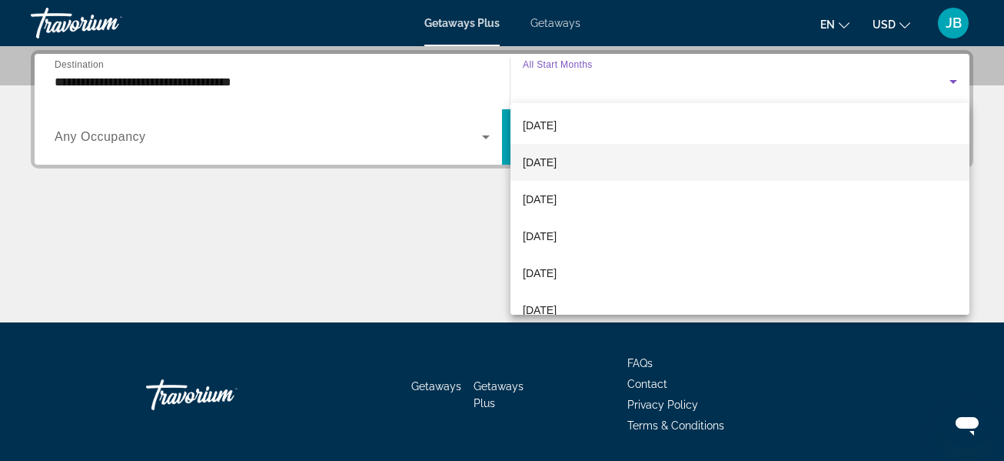
click at [594, 164] on mat-option "[DATE]" at bounding box center [740, 162] width 459 height 37
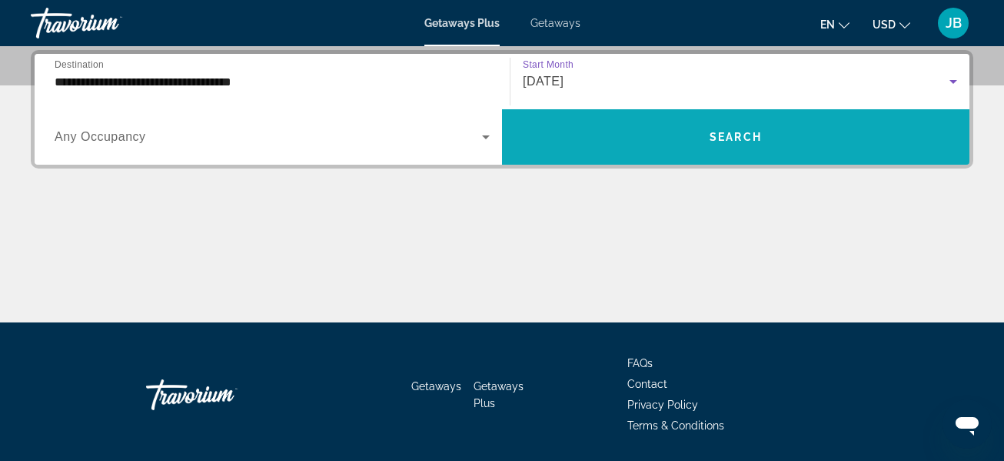
click at [853, 135] on span "Search widget" at bounding box center [736, 136] width 468 height 37
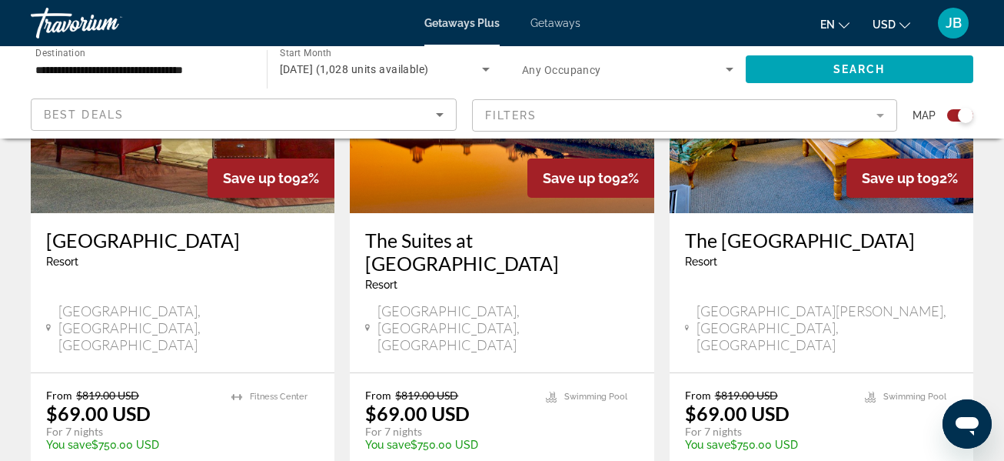
scroll to position [2449, 0]
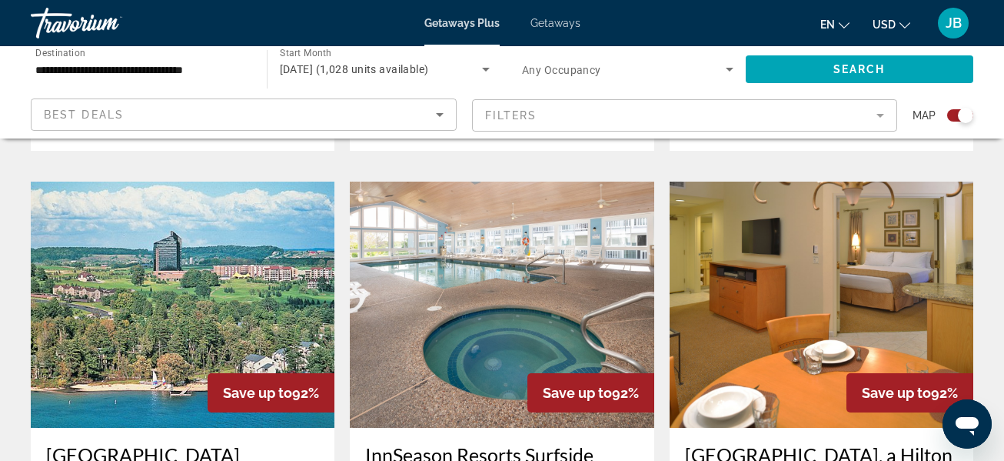
scroll to position [1594, 0]
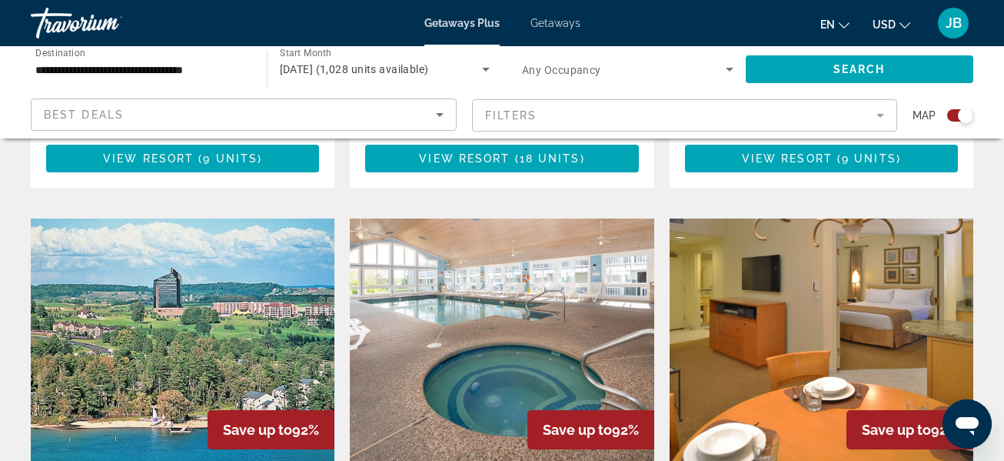
click at [201, 301] on img "Main content" at bounding box center [183, 341] width 304 height 246
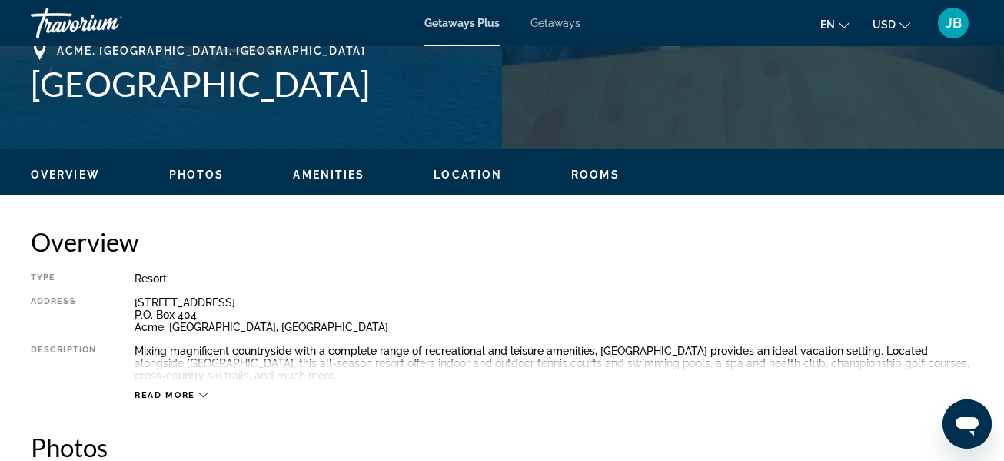
scroll to position [646, 0]
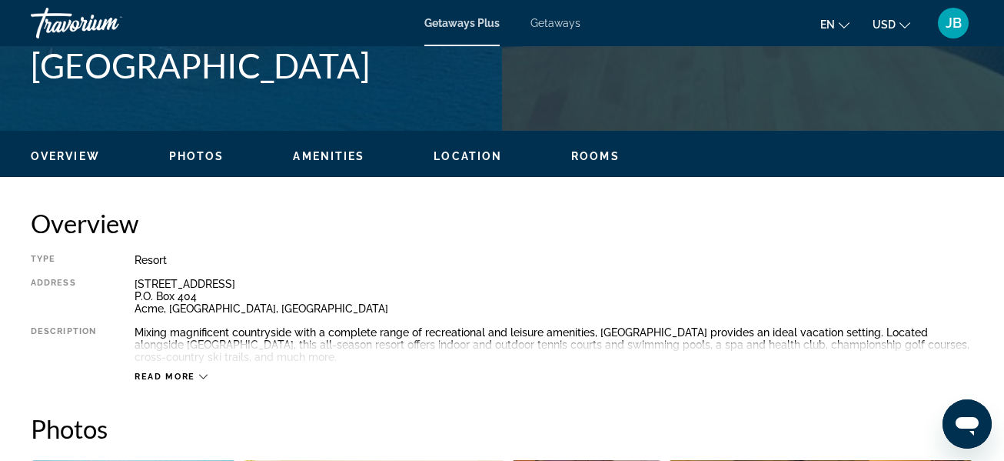
click at [201, 376] on icon "Main content" at bounding box center [203, 377] width 8 height 5
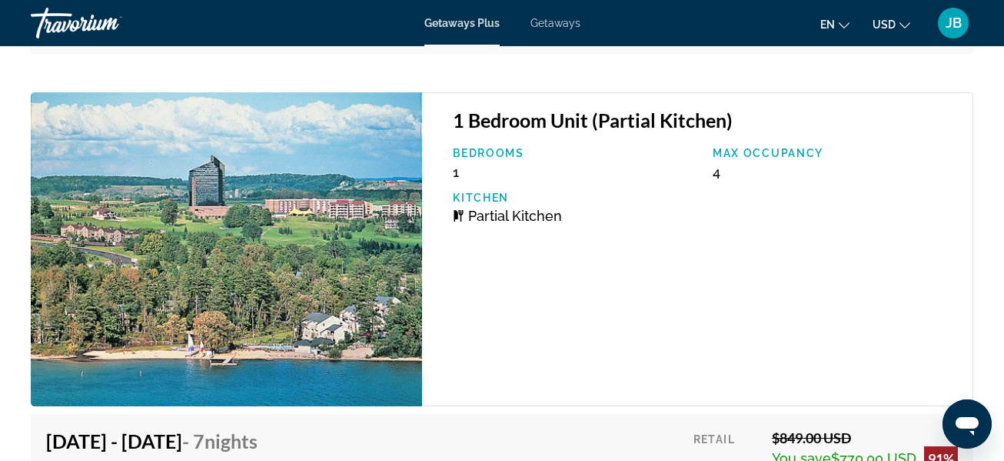
scroll to position [3374, 0]
